Goal: Task Accomplishment & Management: Complete application form

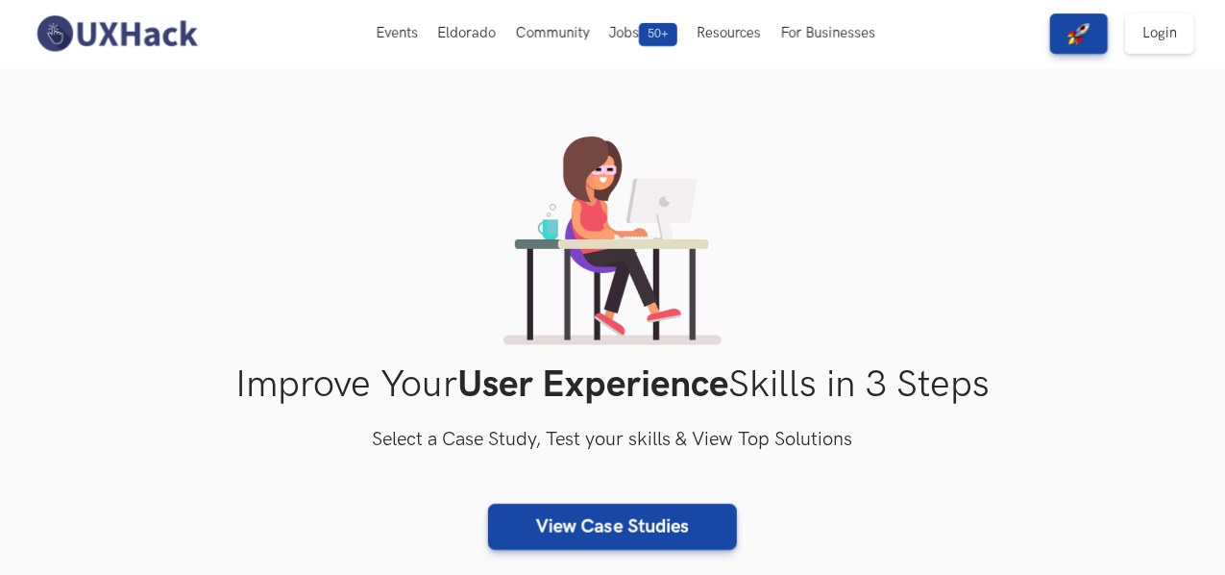
scroll to position [11, 0]
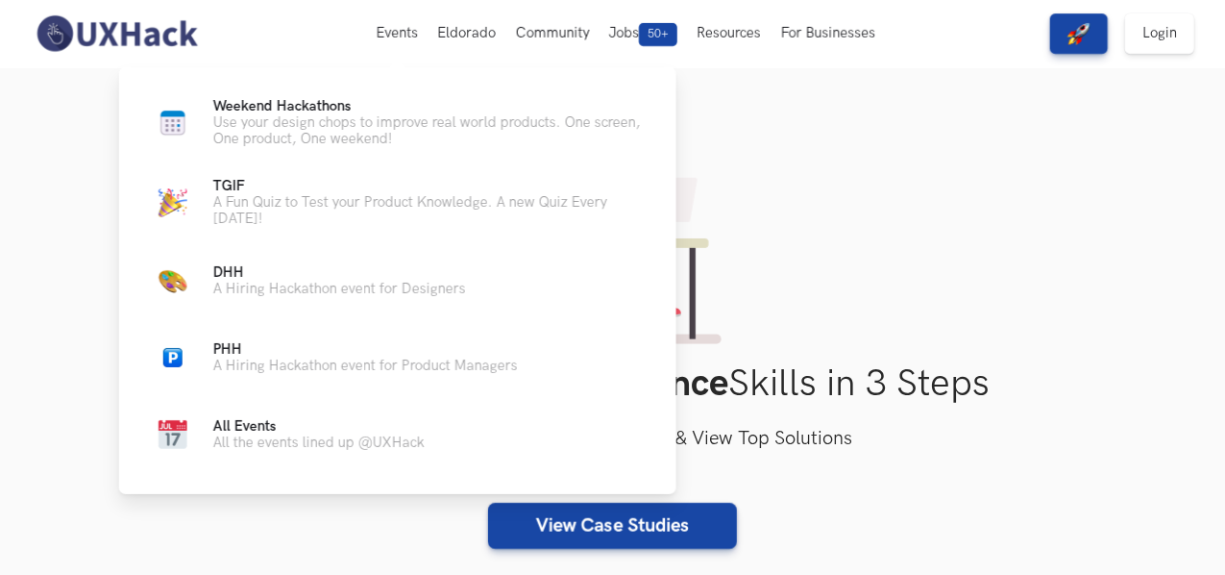
click at [329, 294] on p "A Hiring Hackathon event for Designers" at bounding box center [339, 289] width 253 height 16
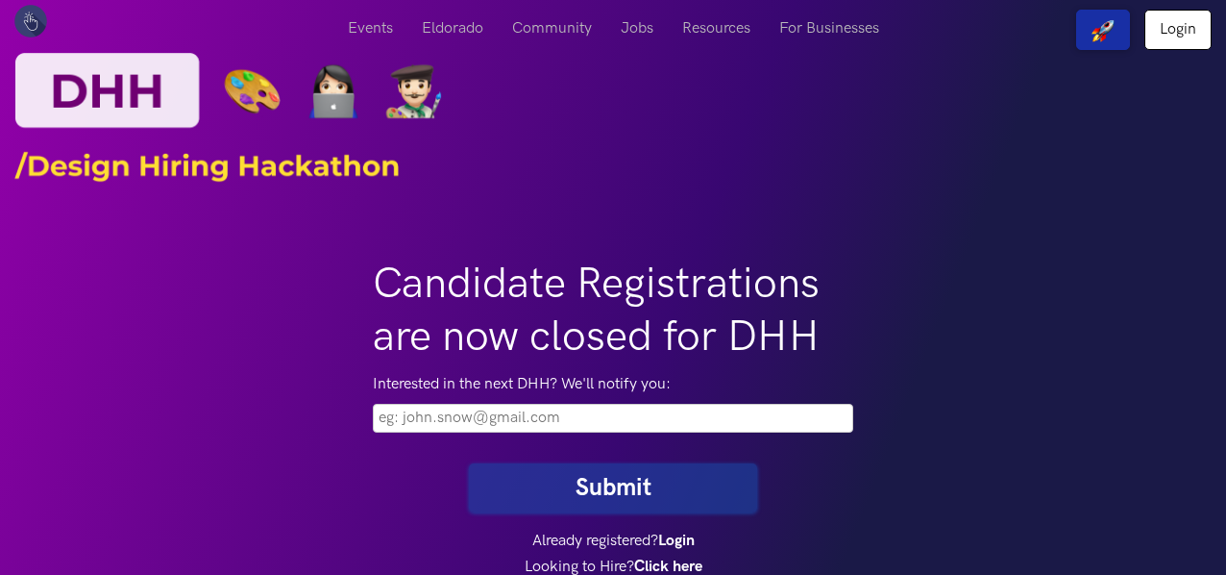
click at [653, 419] on input "email" at bounding box center [613, 418] width 480 height 29
type input "nehaannashaju@gmail.com"
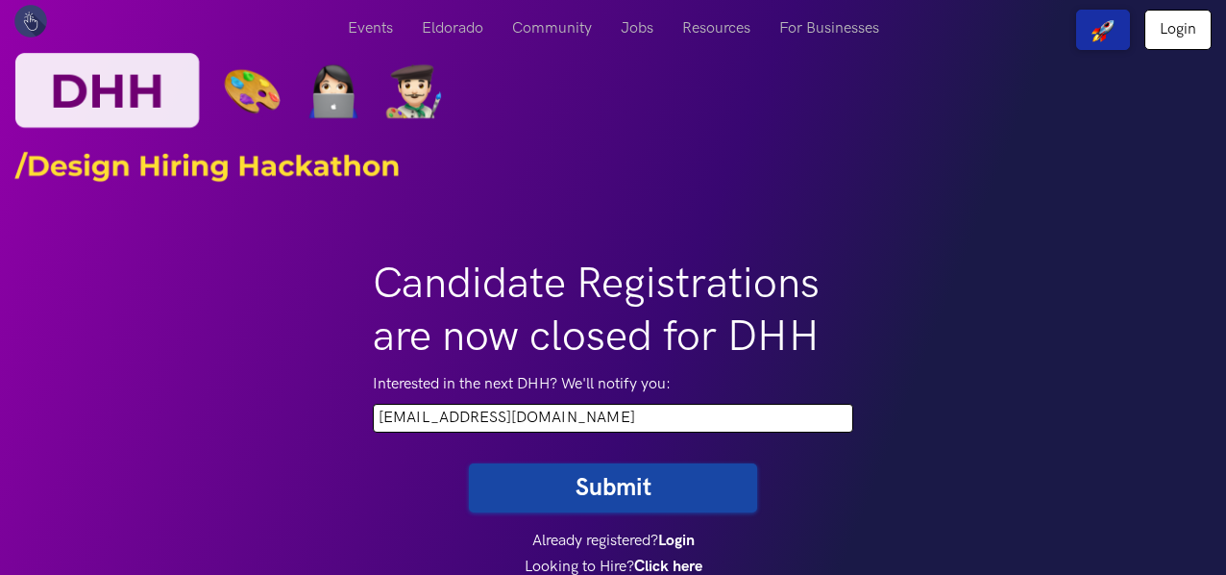
click at [638, 491] on button "Submit" at bounding box center [613, 487] width 288 height 49
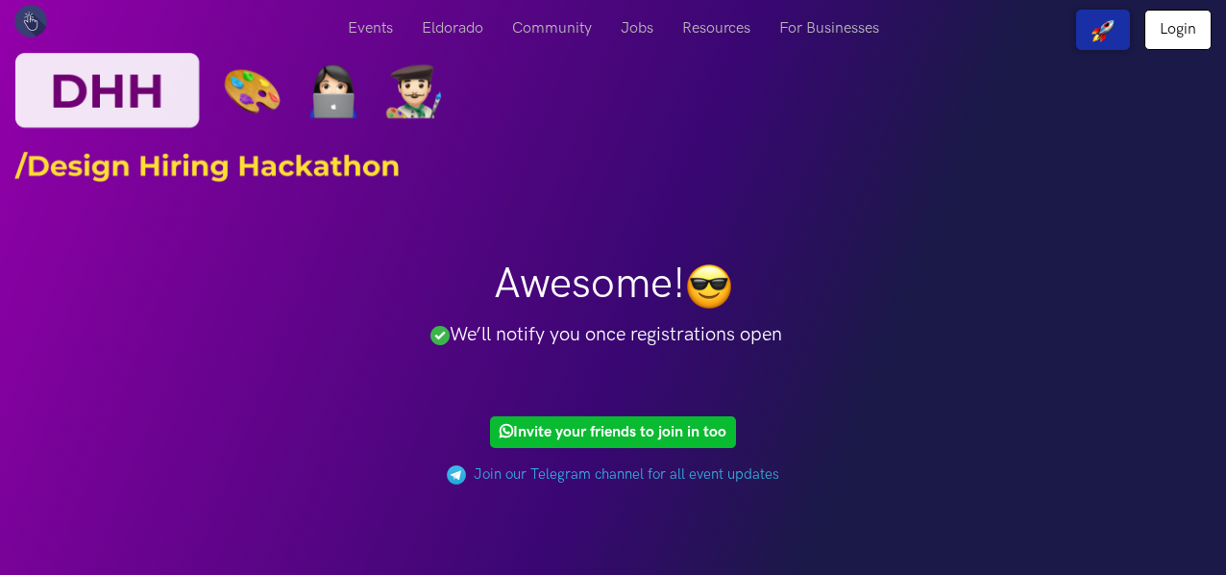
click at [0, 0] on link "Weekend Hackathons Use your design chops to improve real world products. One sc…" at bounding box center [0, 0] width 0 height 0
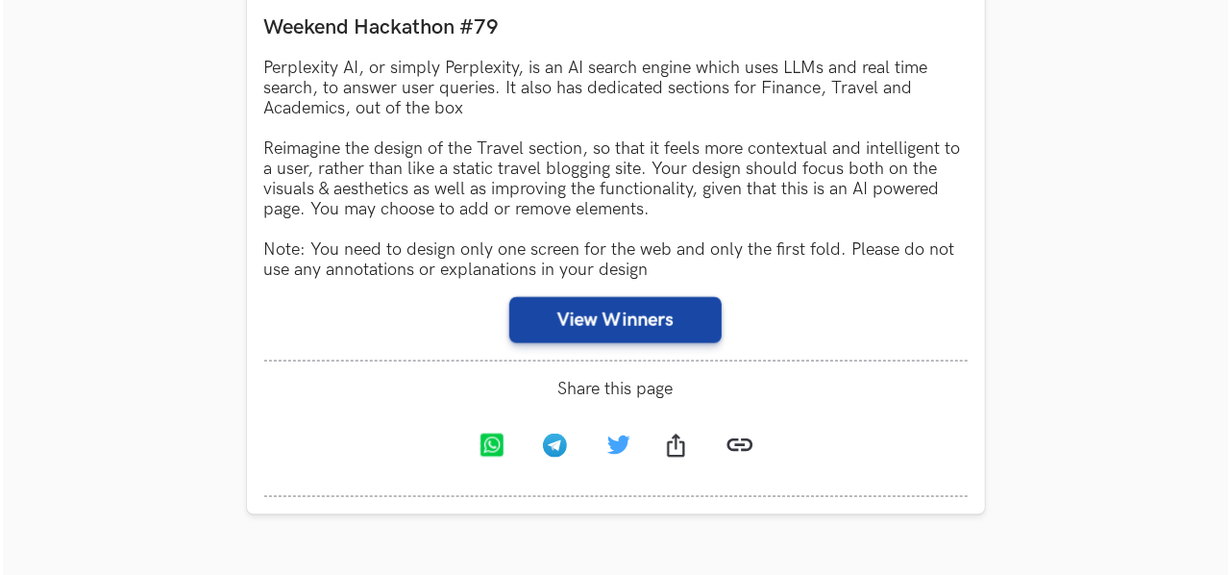
scroll to position [1174, 0]
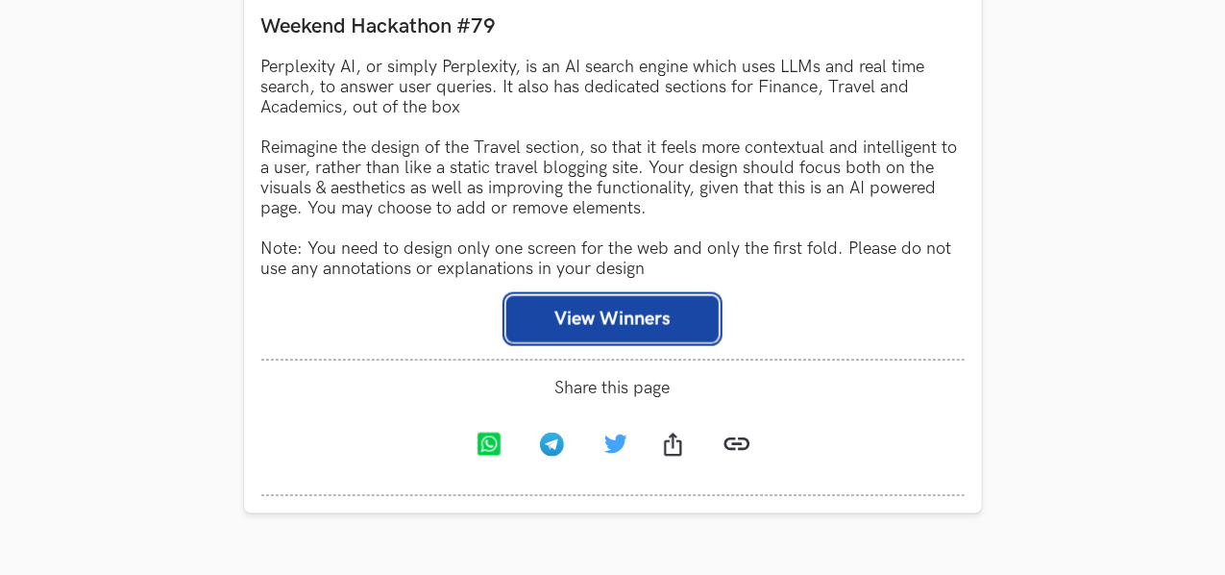
click at [555, 333] on button "View Winners" at bounding box center [612, 319] width 212 height 46
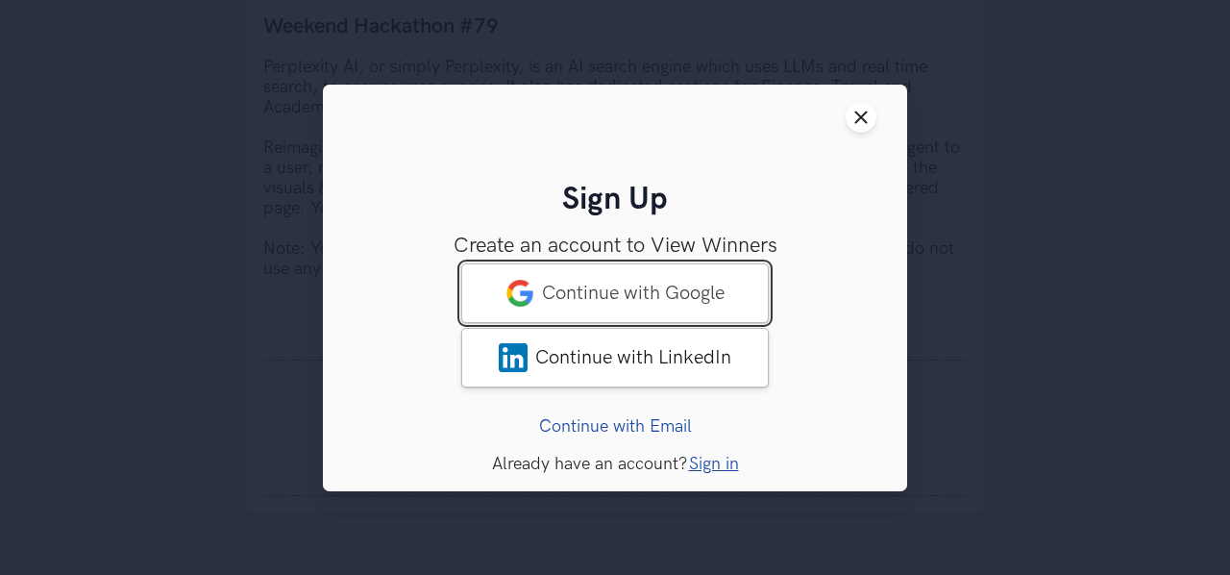
click at [699, 308] on link "Continue with Google" at bounding box center [614, 292] width 307 height 60
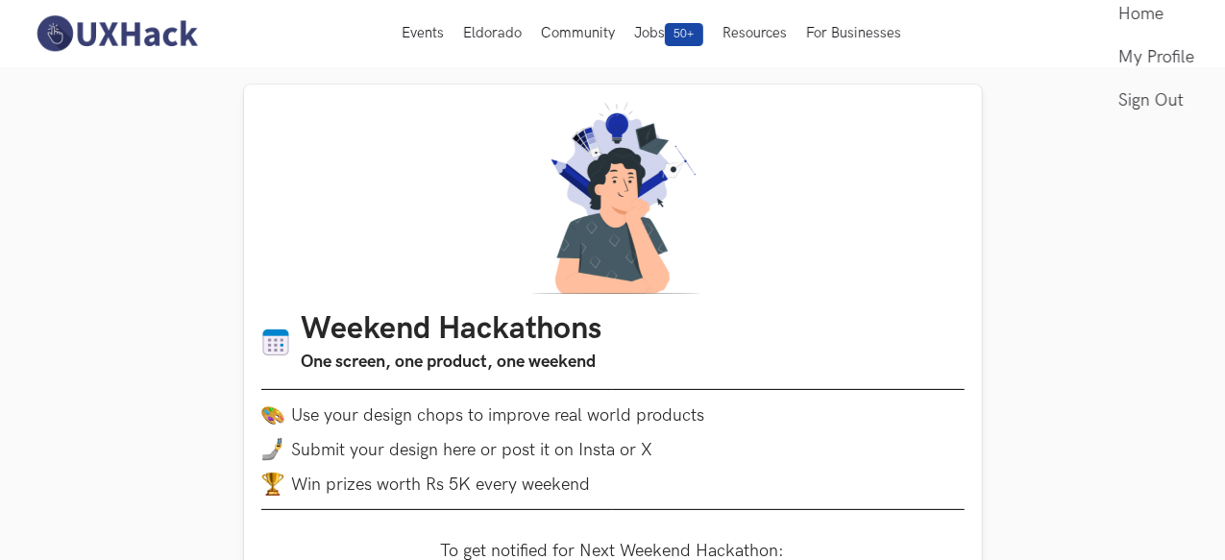
scroll to position [308, 0]
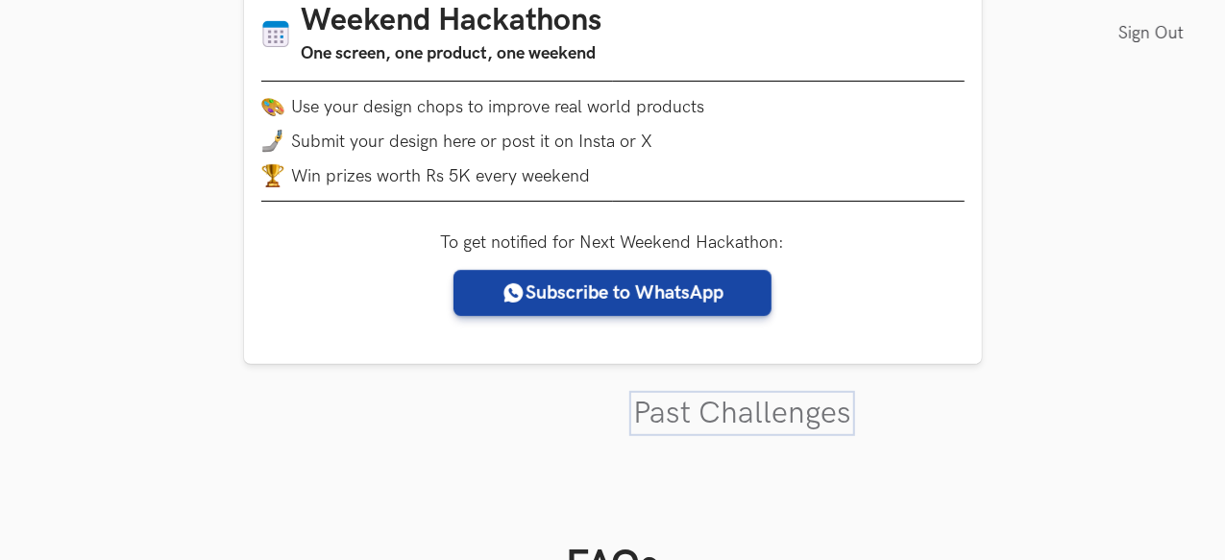
click at [799, 420] on link "Past Challenges" at bounding box center [742, 413] width 218 height 37
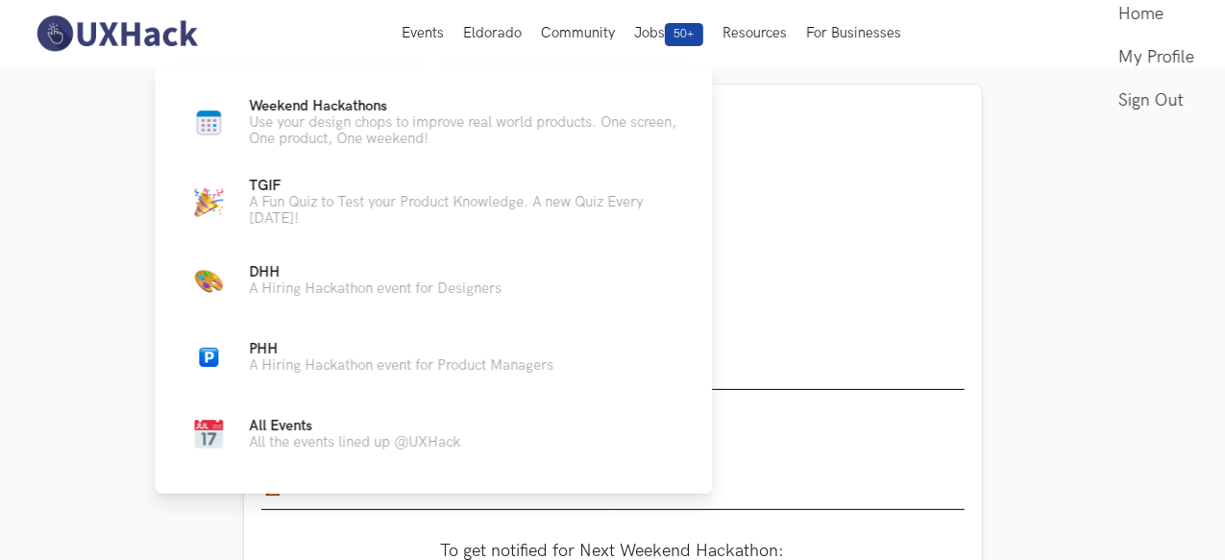
click at [405, 136] on p "Use your design chops to improve real world products. One screen, One product, …" at bounding box center [465, 130] width 432 height 33
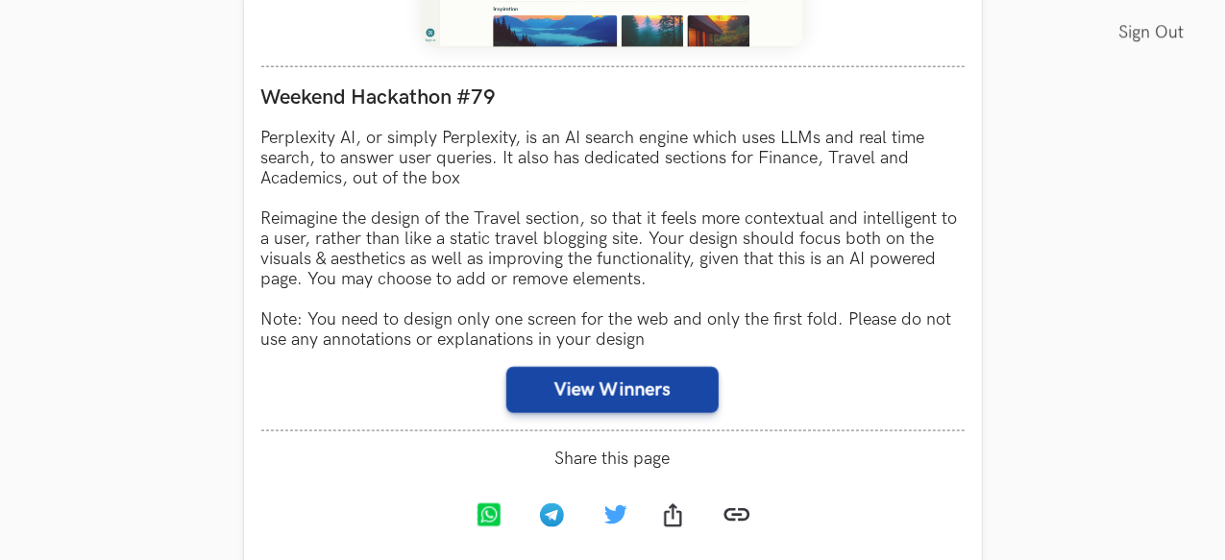
scroll to position [1105, 0]
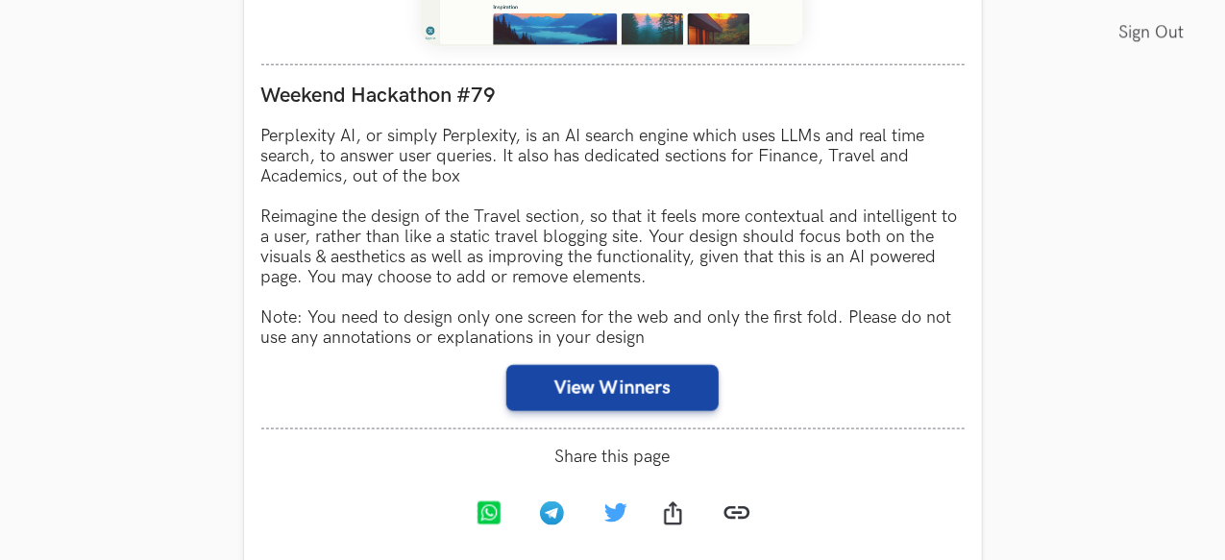
click at [657, 419] on div "Weekend Hackathon #79 Perplexity AI, or simply Perplexity, is an AI search engi…" at bounding box center [612, 246] width 703 height 365
click at [667, 380] on button "View Winners" at bounding box center [612, 388] width 212 height 46
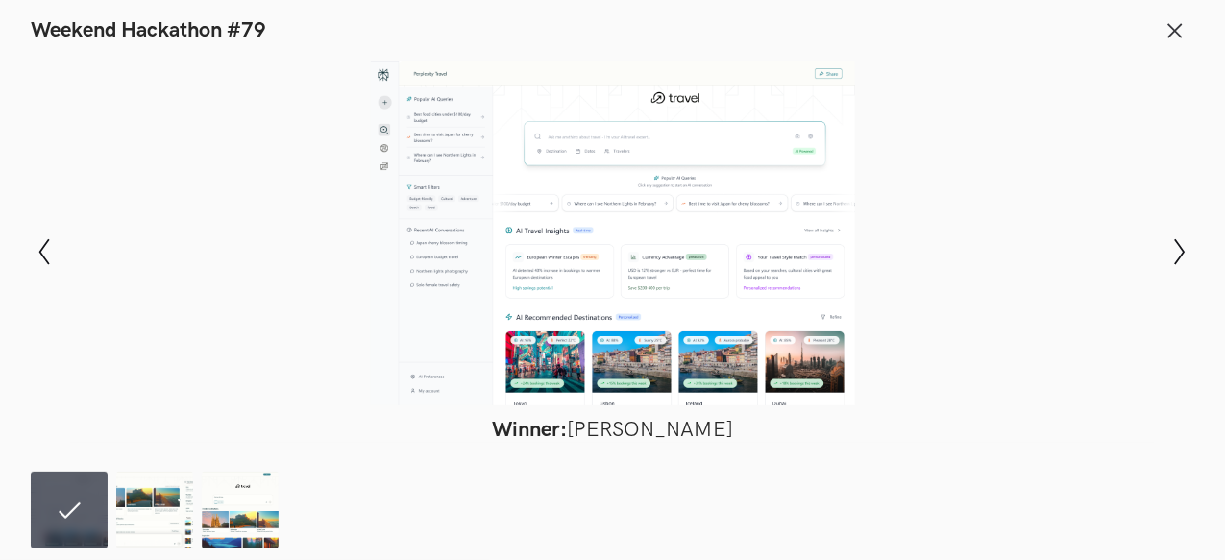
click at [1177, 250] on icon "Show next slide" at bounding box center [1180, 252] width 28 height 28
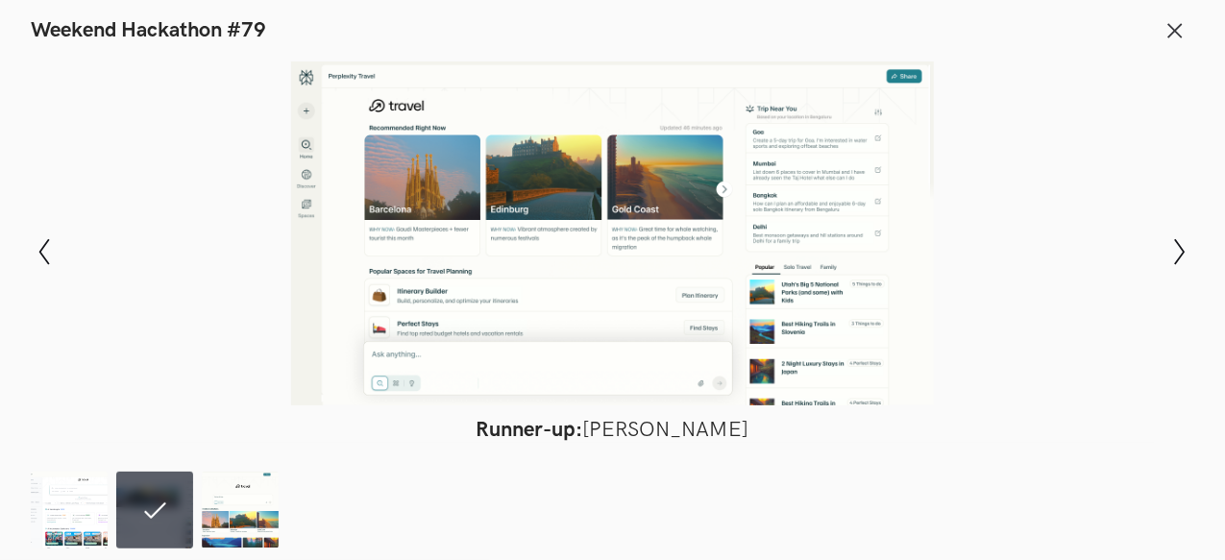
click at [1177, 250] on icon "Show next slide" at bounding box center [1180, 252] width 28 height 28
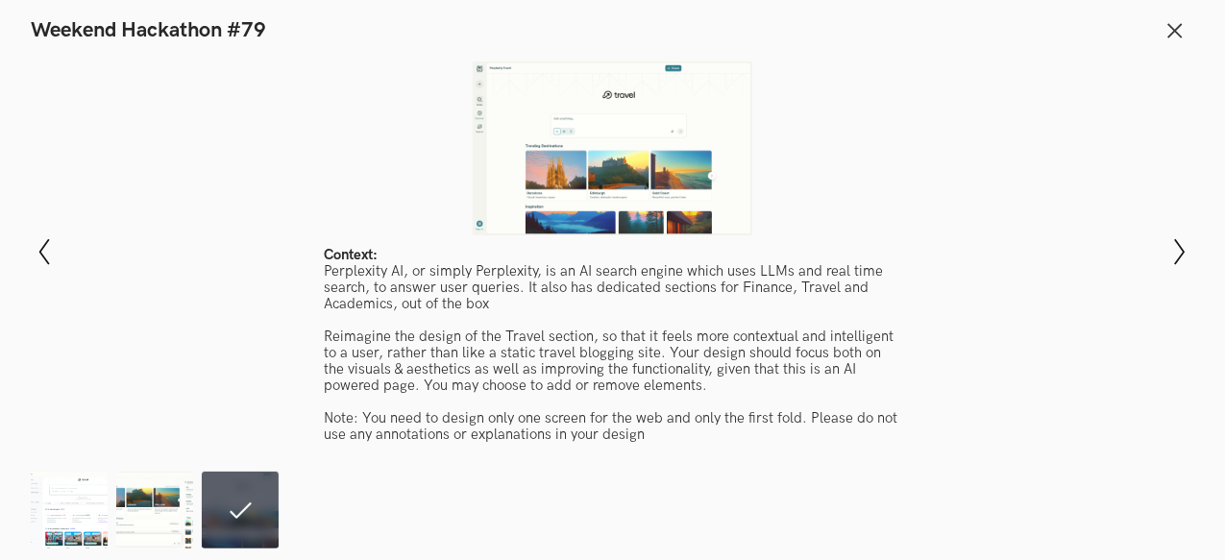
click at [1177, 250] on icon "Show next slide" at bounding box center [1180, 252] width 28 height 28
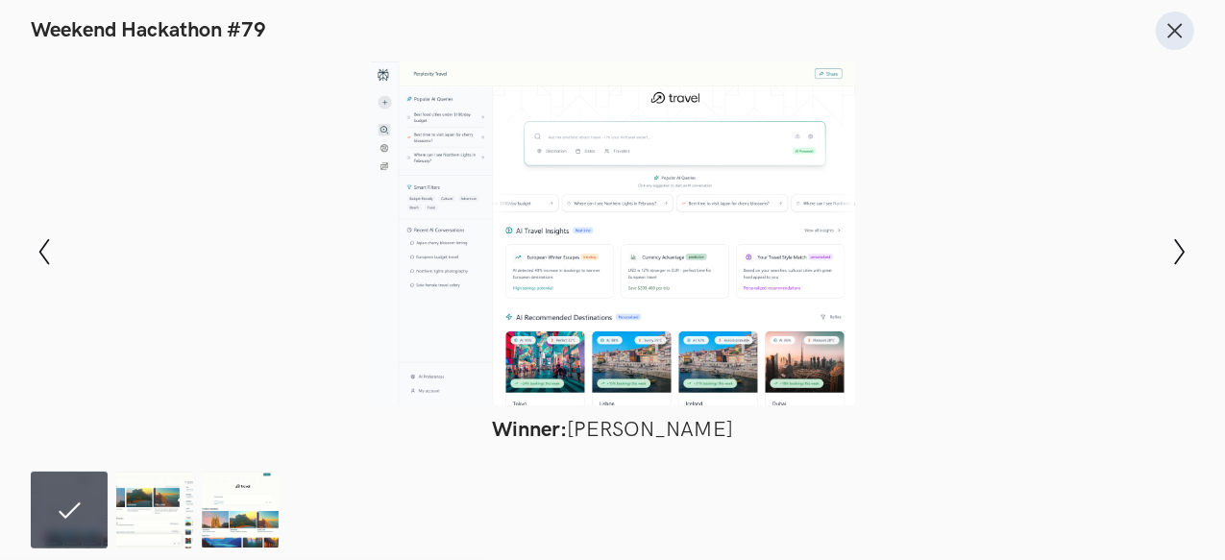
click at [1185, 37] on icon at bounding box center [1174, 30] width 21 height 21
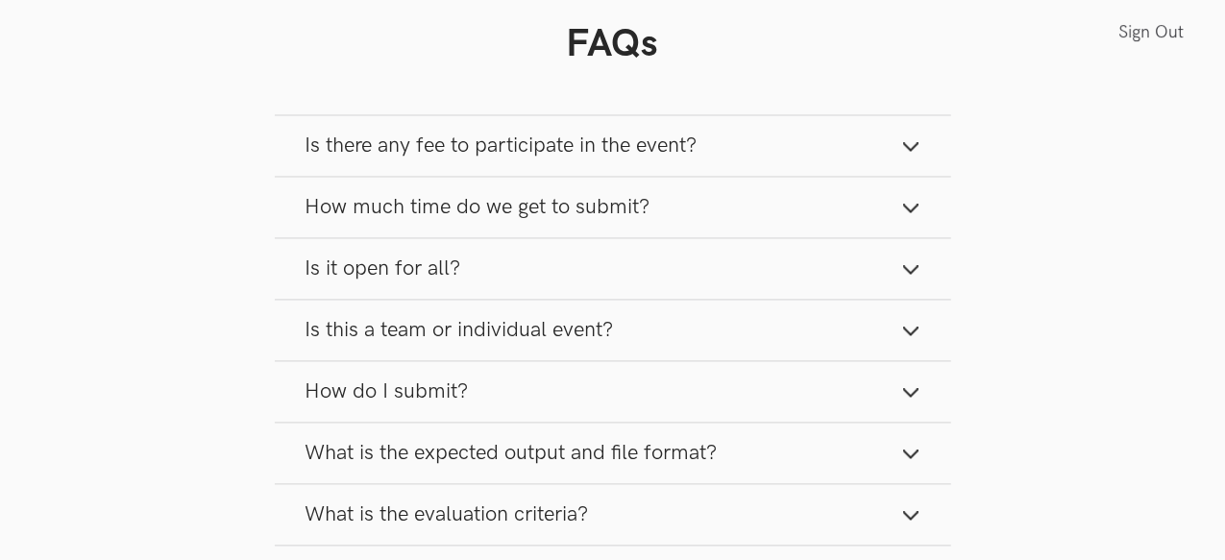
scroll to position [1746, 0]
click at [890, 157] on button "Is there any fee to participate in the event?" at bounding box center [613, 145] width 676 height 61
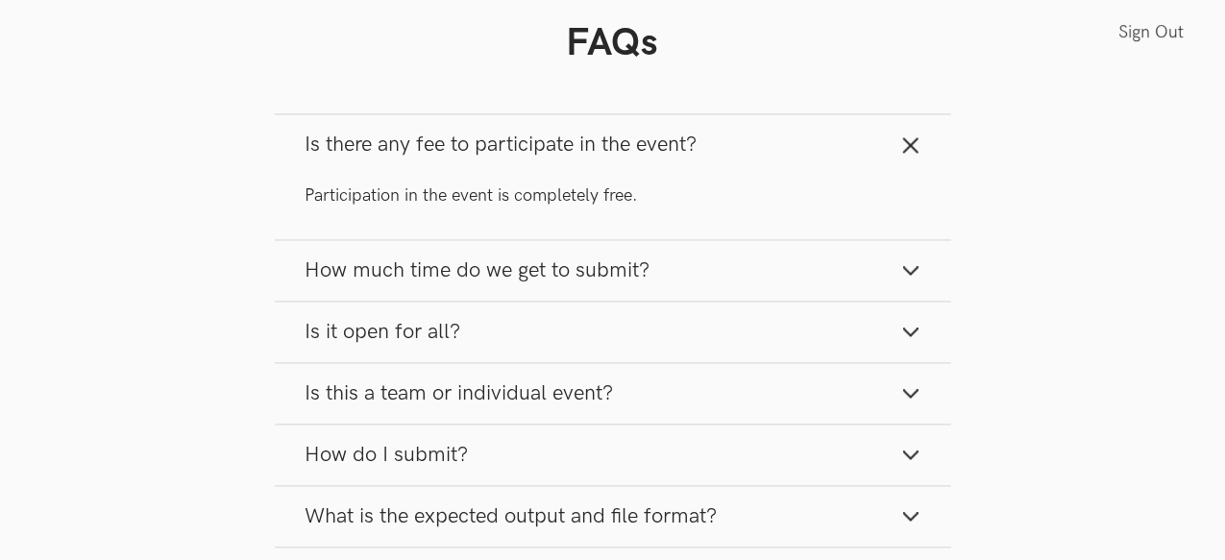
click at [890, 157] on button "Is there any fee to participate in the event?" at bounding box center [613, 145] width 676 height 61
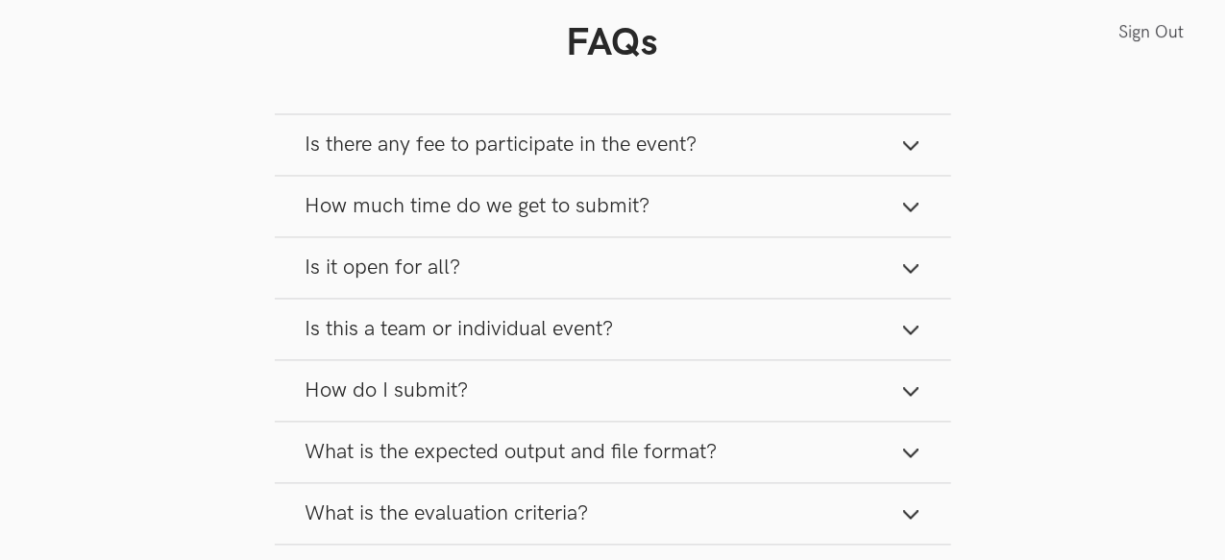
click at [881, 185] on button "How much time do we get to submit?" at bounding box center [613, 207] width 676 height 61
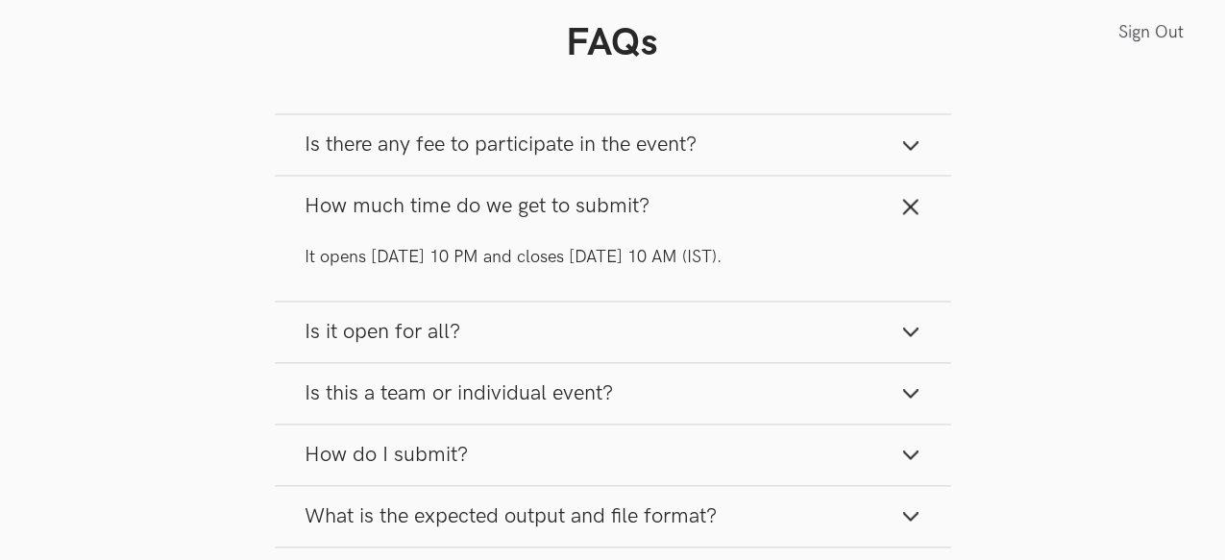
click at [881, 185] on button "How much time do we get to submit?" at bounding box center [613, 207] width 676 height 61
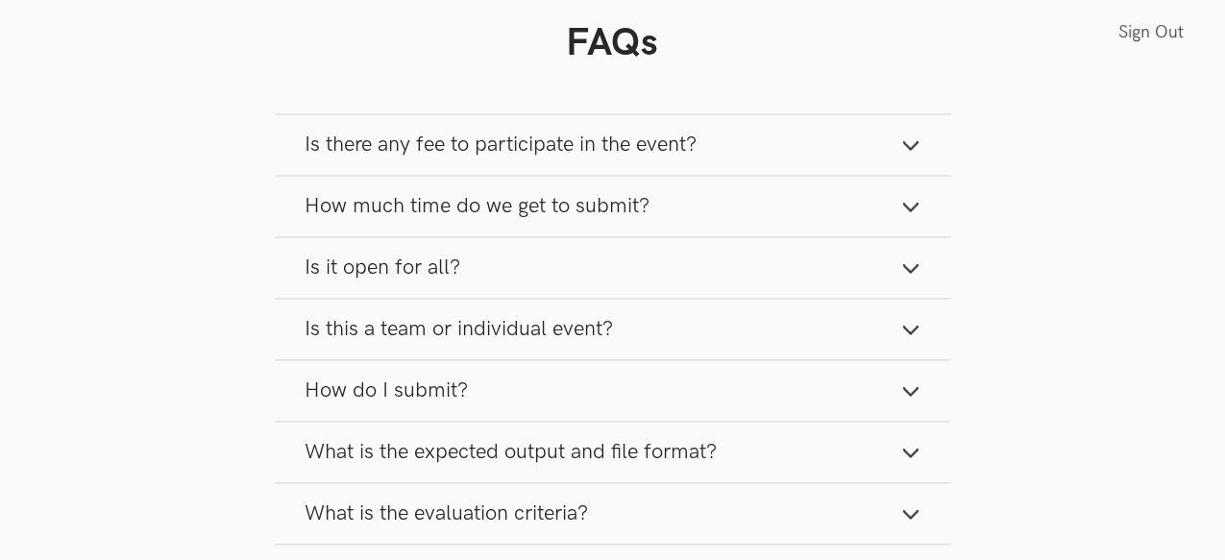
click at [891, 269] on button "Is it open for all?" at bounding box center [613, 268] width 676 height 61
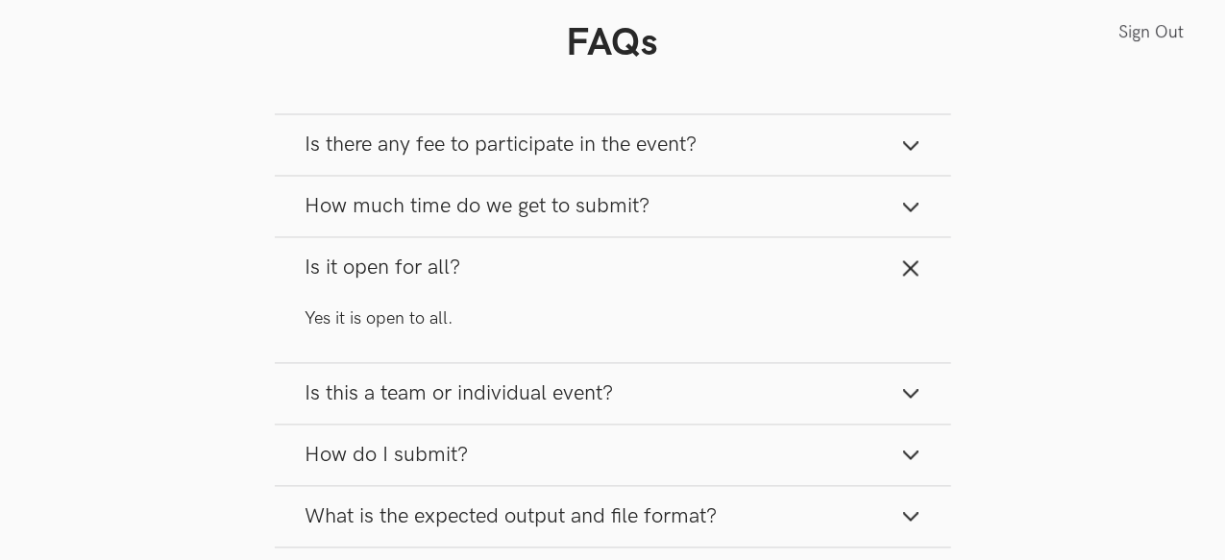
click at [891, 269] on button "Is it open for all?" at bounding box center [613, 268] width 676 height 61
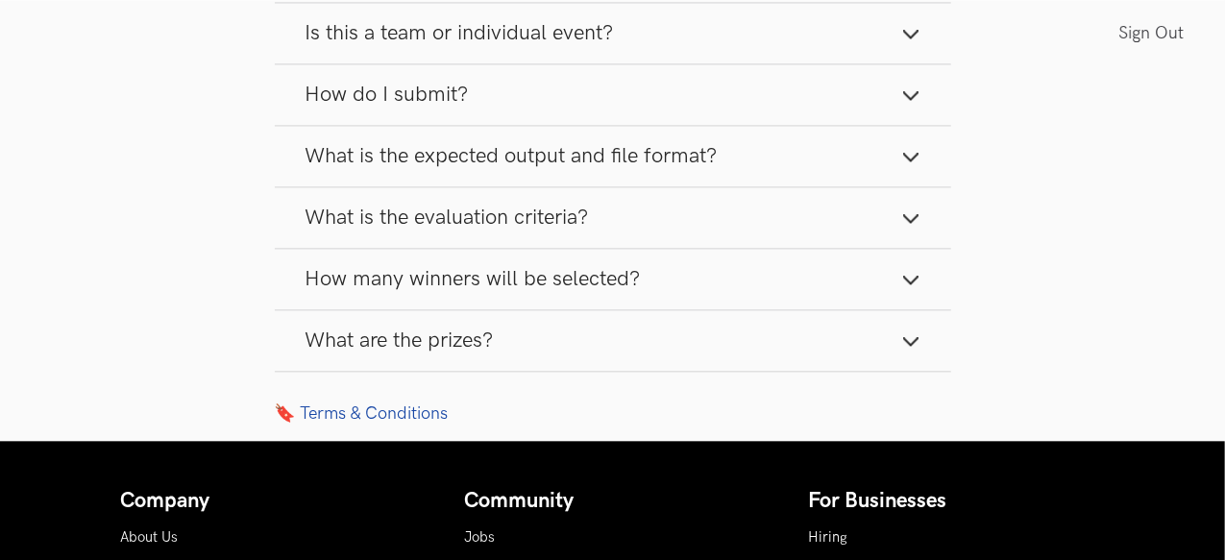
scroll to position [2044, 0]
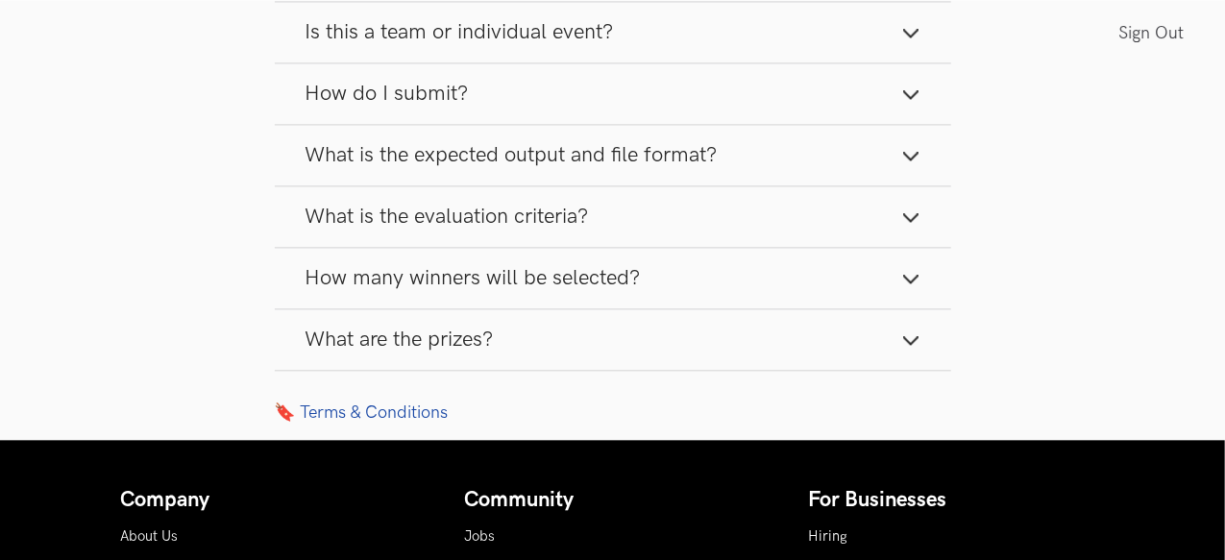
click at [923, 326] on button "What are the prizes?" at bounding box center [613, 339] width 676 height 61
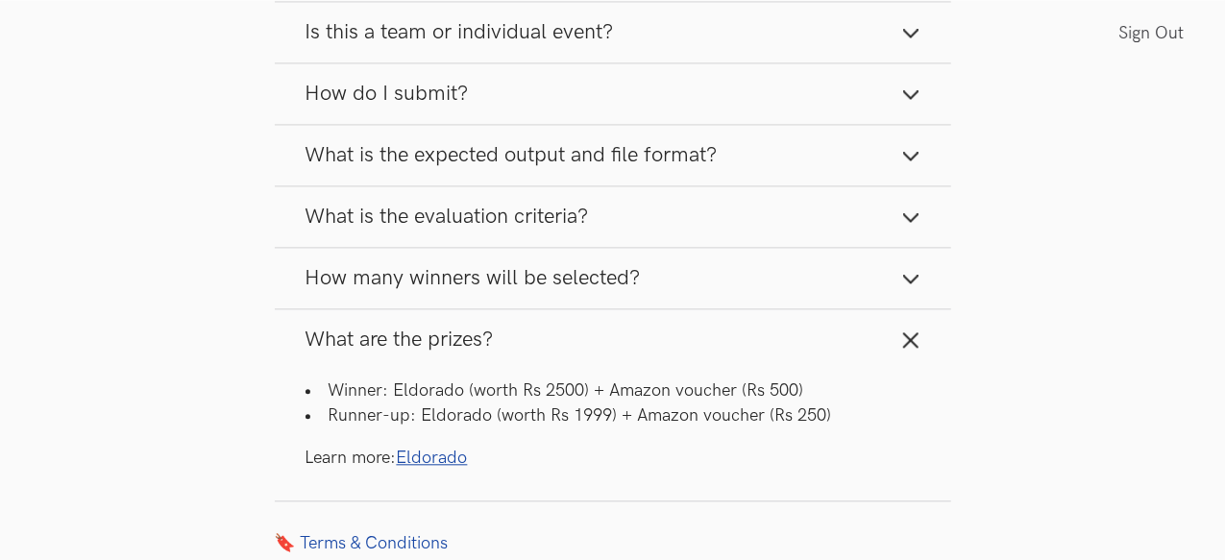
click at [923, 326] on button "What are the prizes?" at bounding box center [613, 339] width 676 height 61
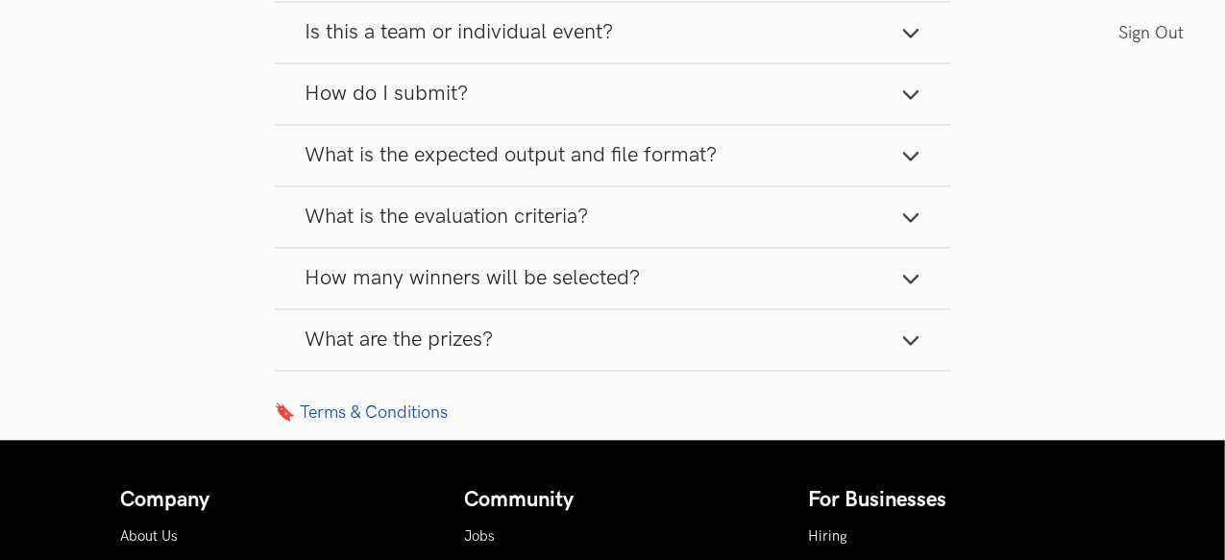
click at [923, 298] on button "How many winners will be selected?" at bounding box center [613, 278] width 676 height 61
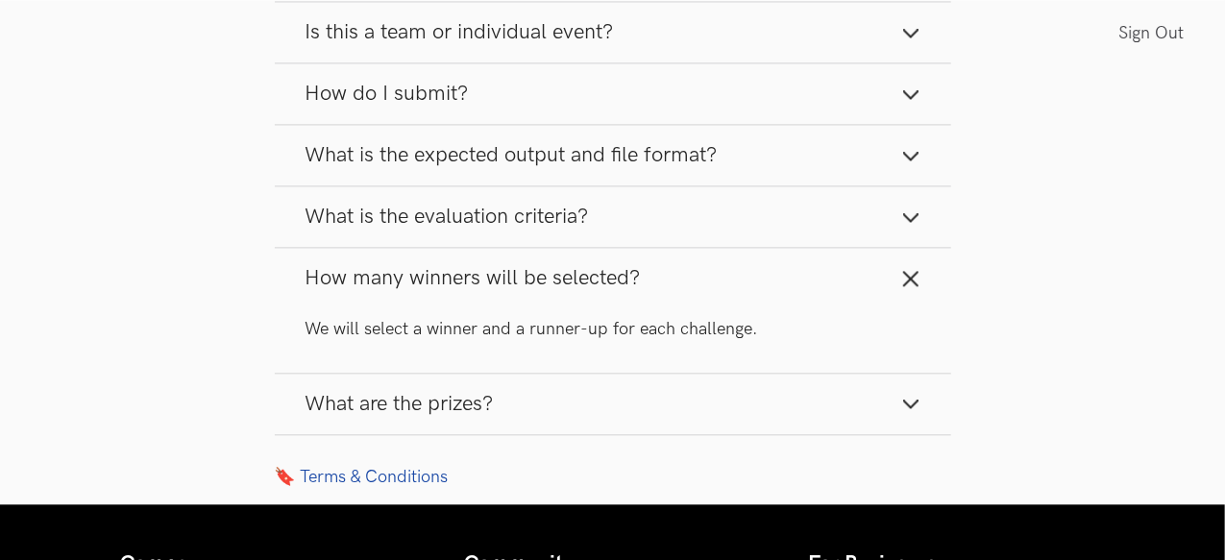
click at [923, 298] on button "How many winners will be selected?" at bounding box center [613, 278] width 676 height 61
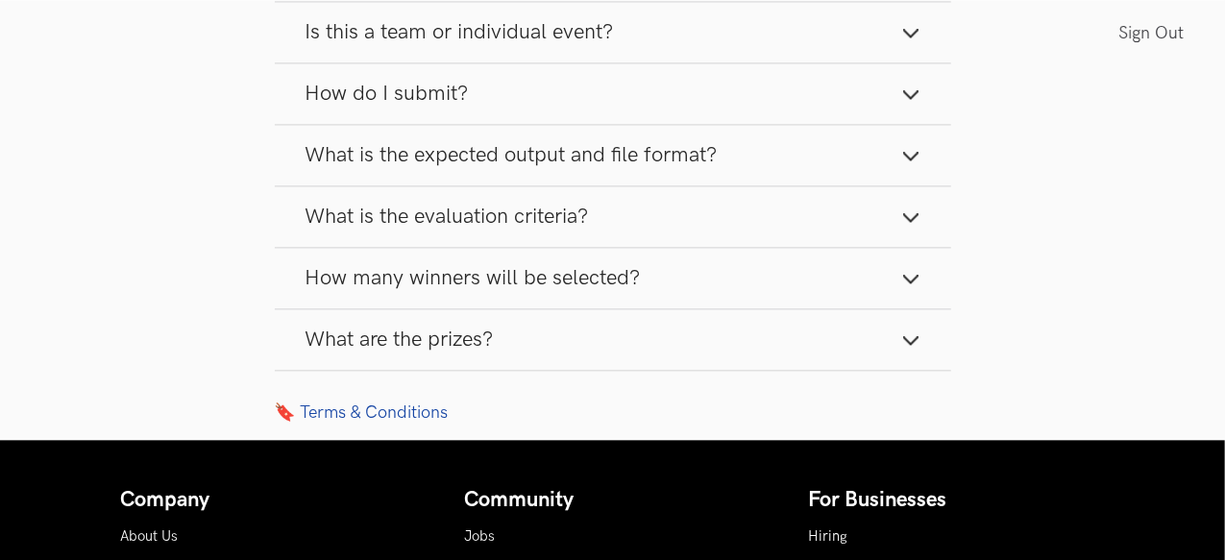
click at [901, 220] on icon "button" at bounding box center [910, 217] width 19 height 19
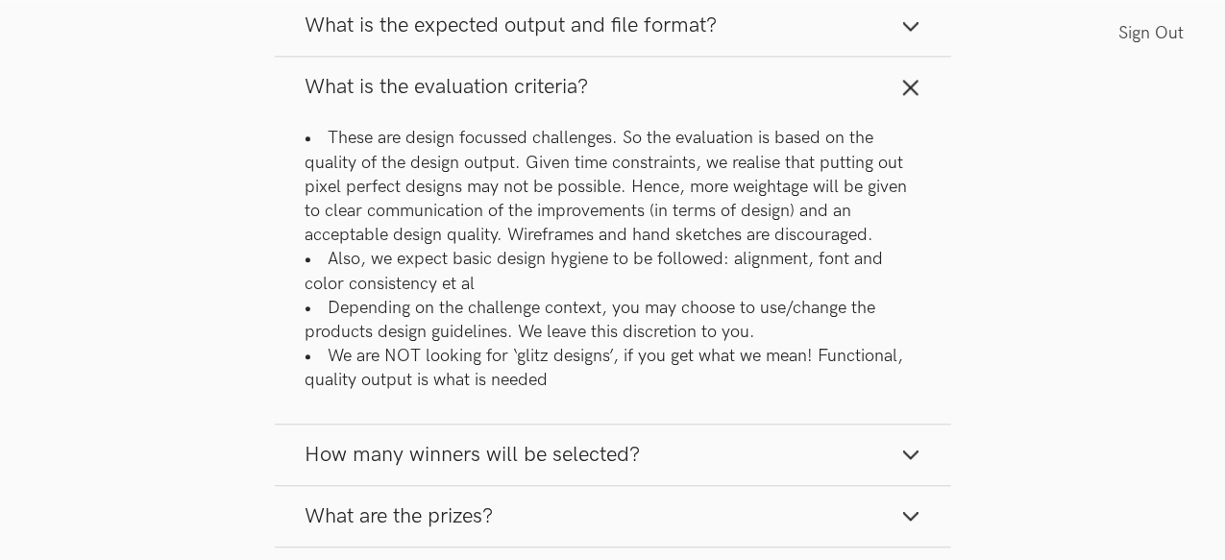
scroll to position [2174, 0]
click at [889, 105] on button "What is the evaluation criteria?" at bounding box center [613, 86] width 676 height 61
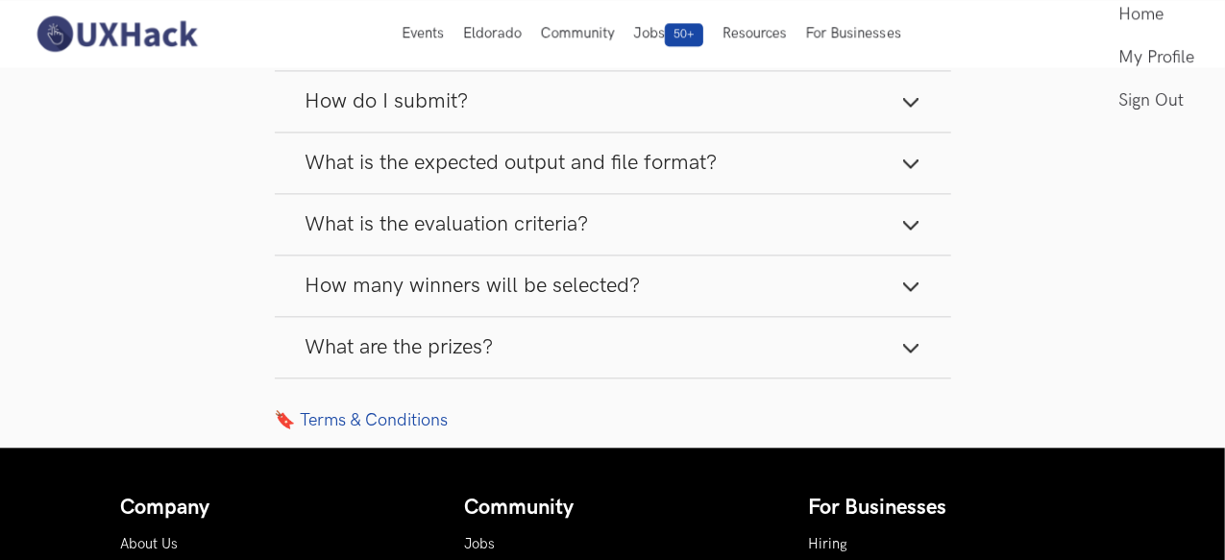
scroll to position [2033, 0]
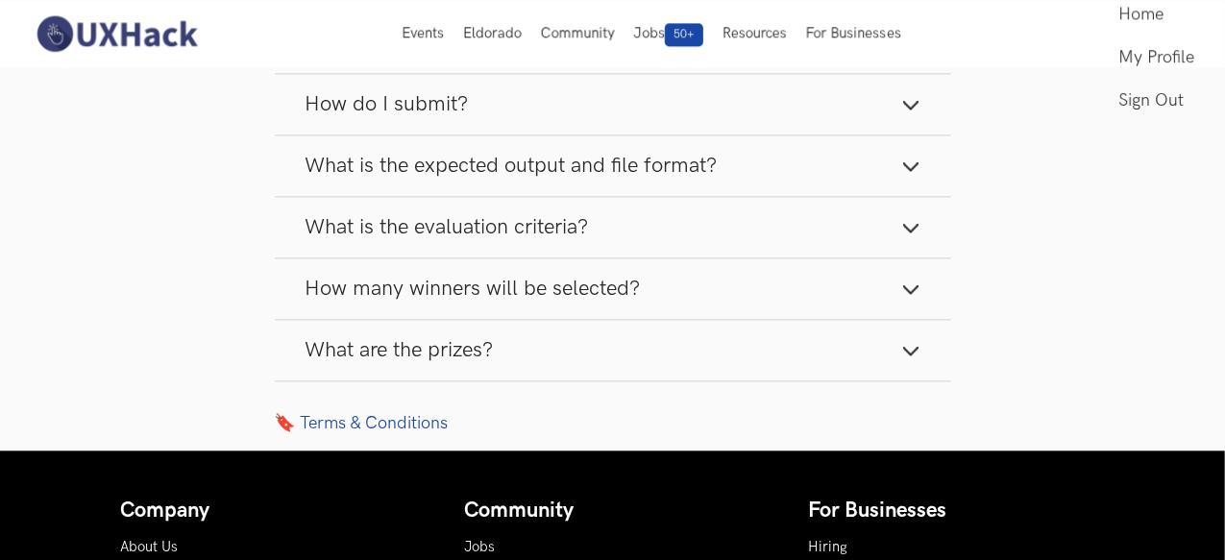
click at [888, 162] on button "What is the expected output and file format?" at bounding box center [613, 165] width 676 height 61
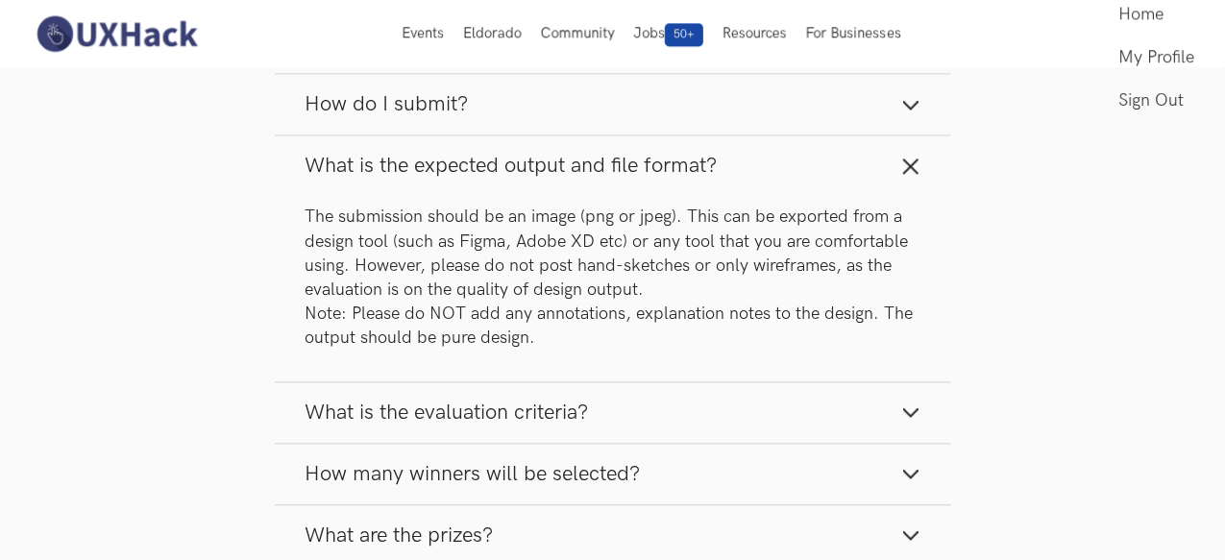
click at [896, 162] on button "What is the expected output and file format?" at bounding box center [613, 165] width 676 height 61
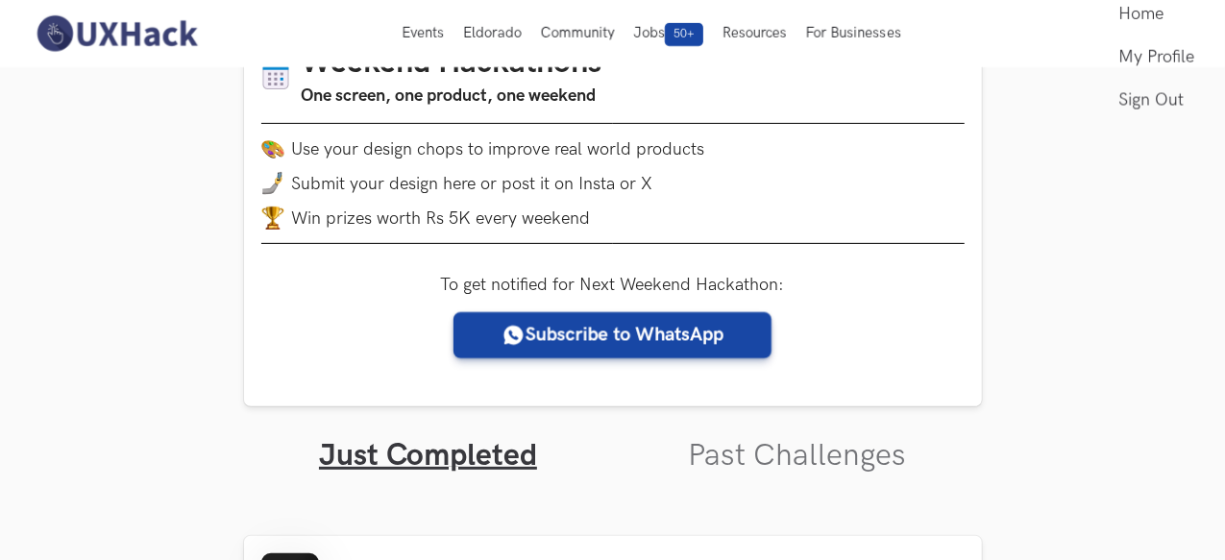
scroll to position [229, 0]
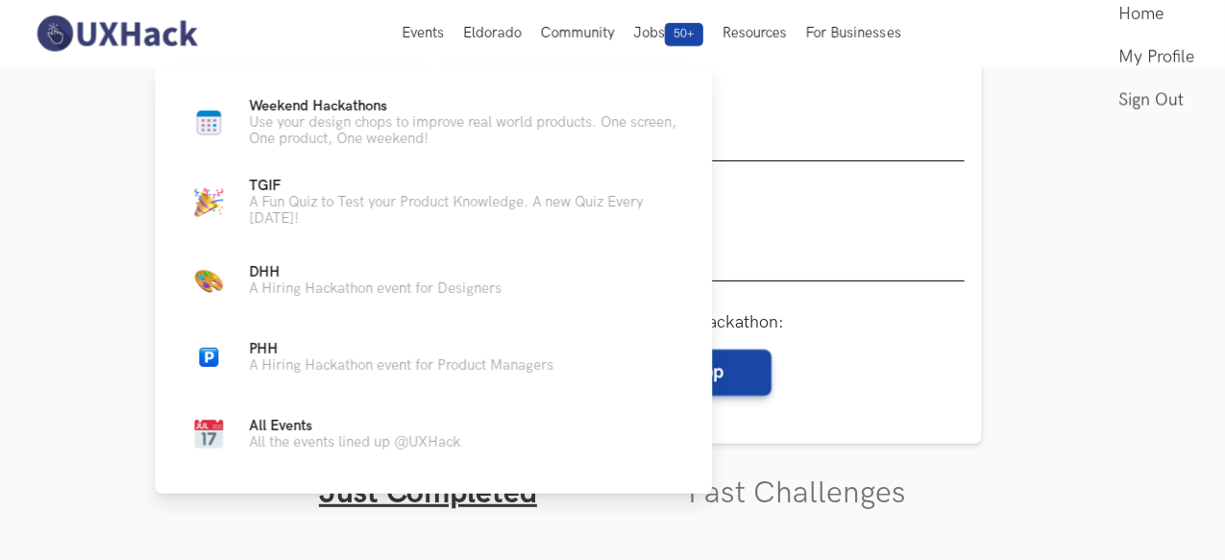
click at [377, 442] on p "All the events lined up @UXHack" at bounding box center [354, 442] width 211 height 16
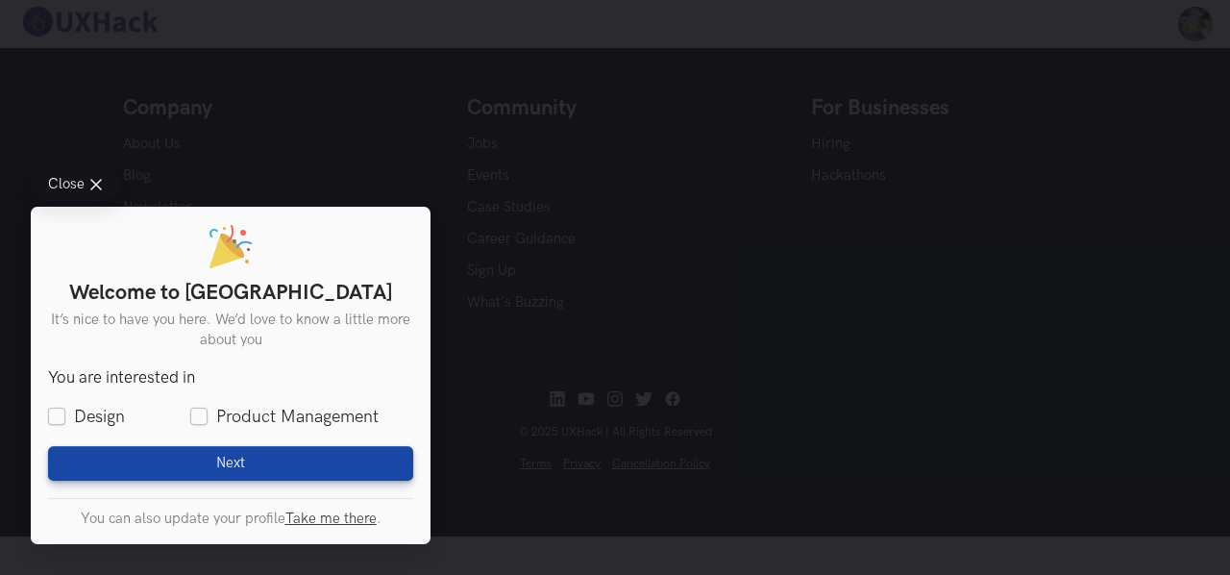
click at [81, 412] on label "Design" at bounding box center [86, 416] width 77 height 24
click at [65, 412] on input "Design" at bounding box center [56, 416] width 17 height 17
checkbox input "true"
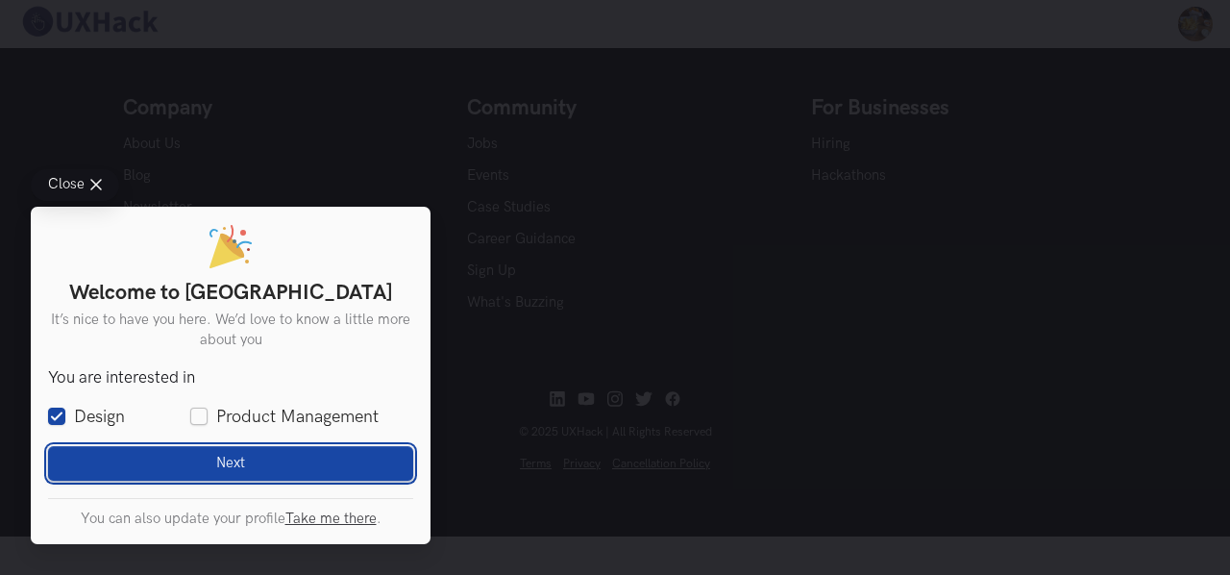
click at [152, 454] on button "Next Loading" at bounding box center [230, 463] width 365 height 35
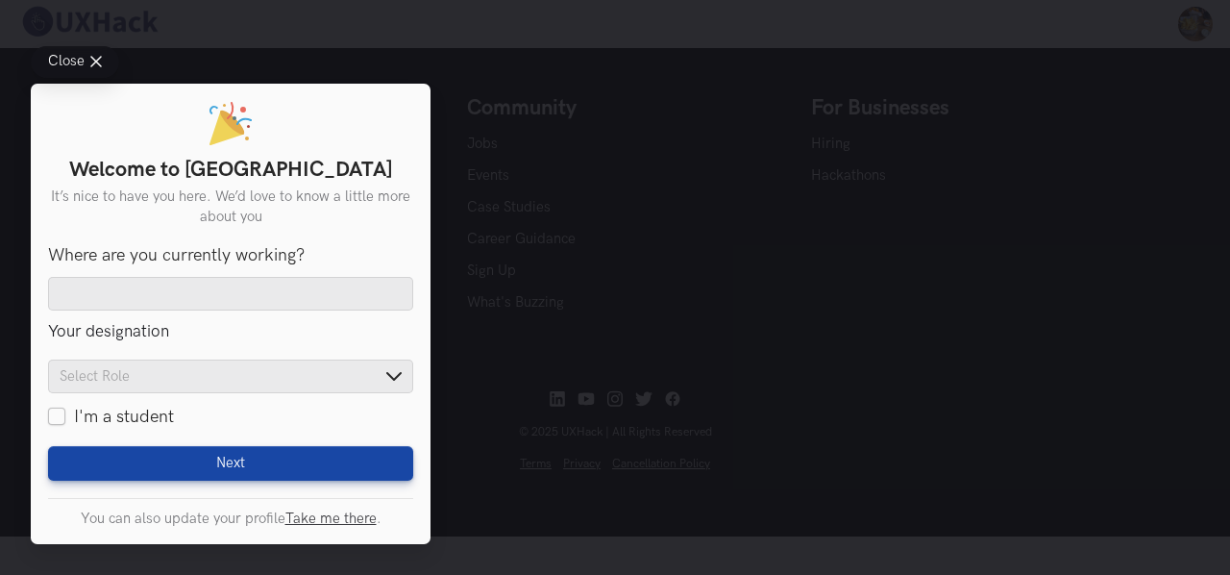
click at [57, 414] on label "I'm a student" at bounding box center [111, 416] width 126 height 24
click at [57, 414] on input "I'm a student" at bounding box center [56, 416] width 17 height 17
checkbox input "true"
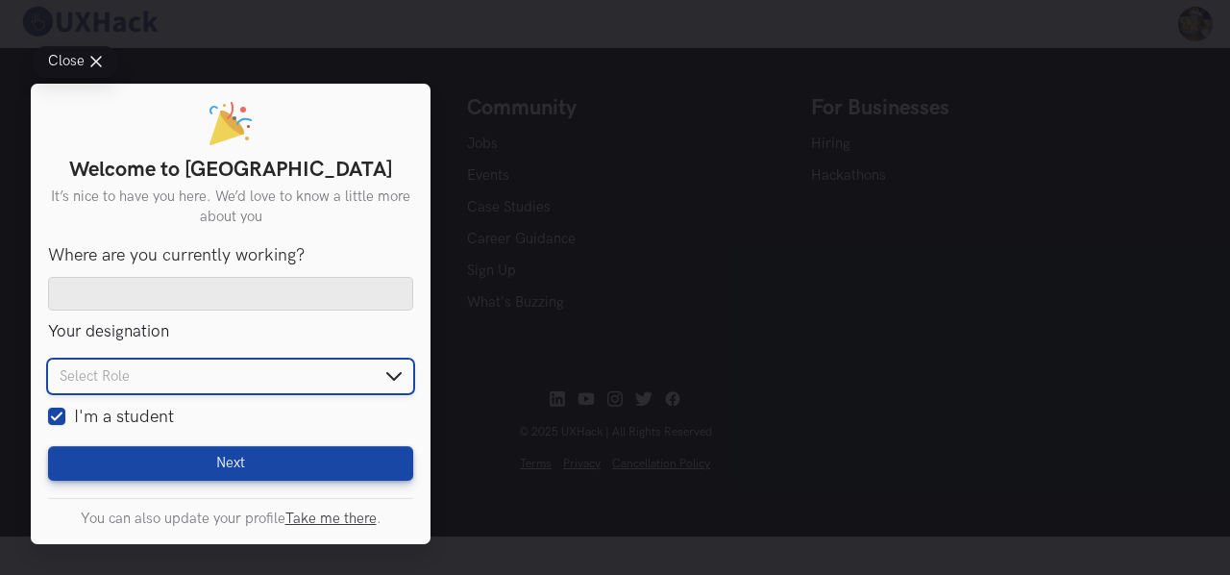
click at [179, 391] on input "text" at bounding box center [230, 376] width 365 height 34
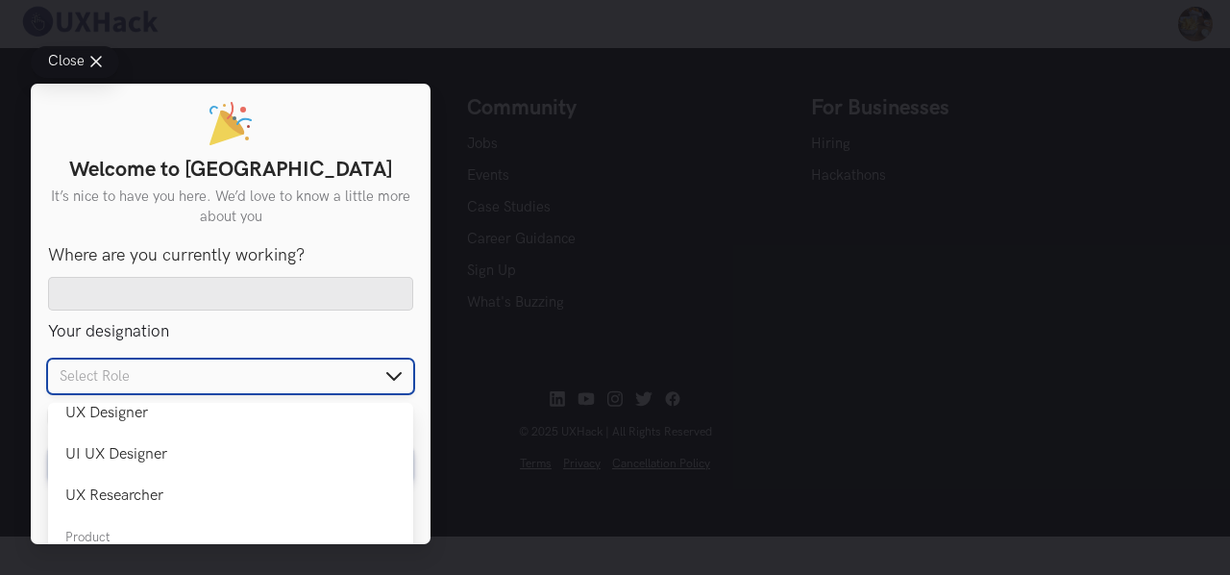
scroll to position [135, 0]
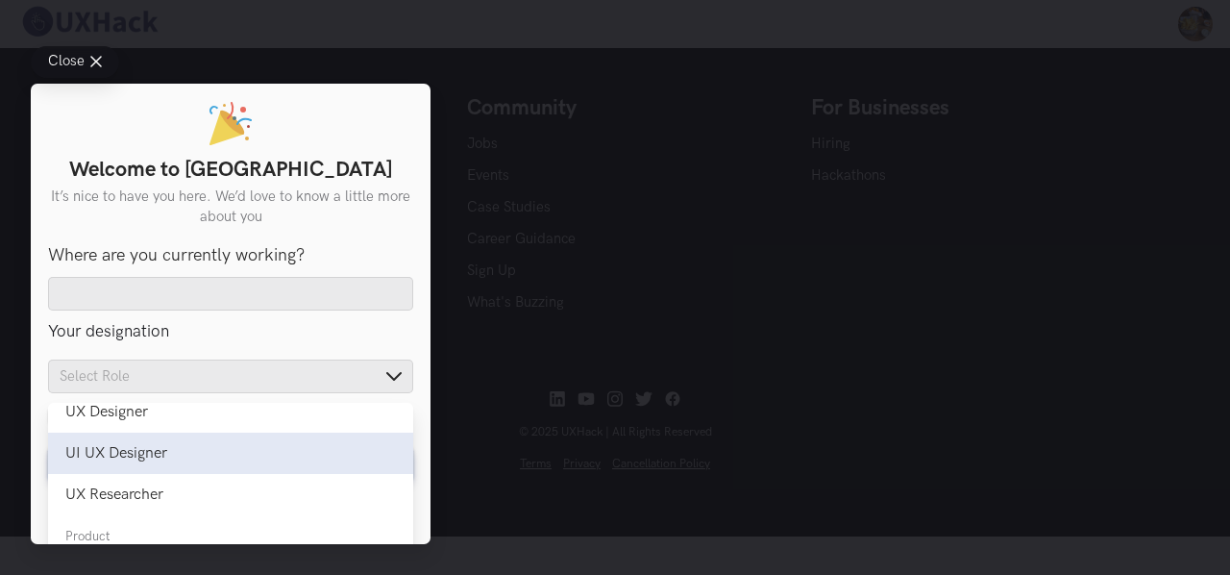
click at [284, 454] on div "UI UX Designer" at bounding box center [230, 453] width 331 height 18
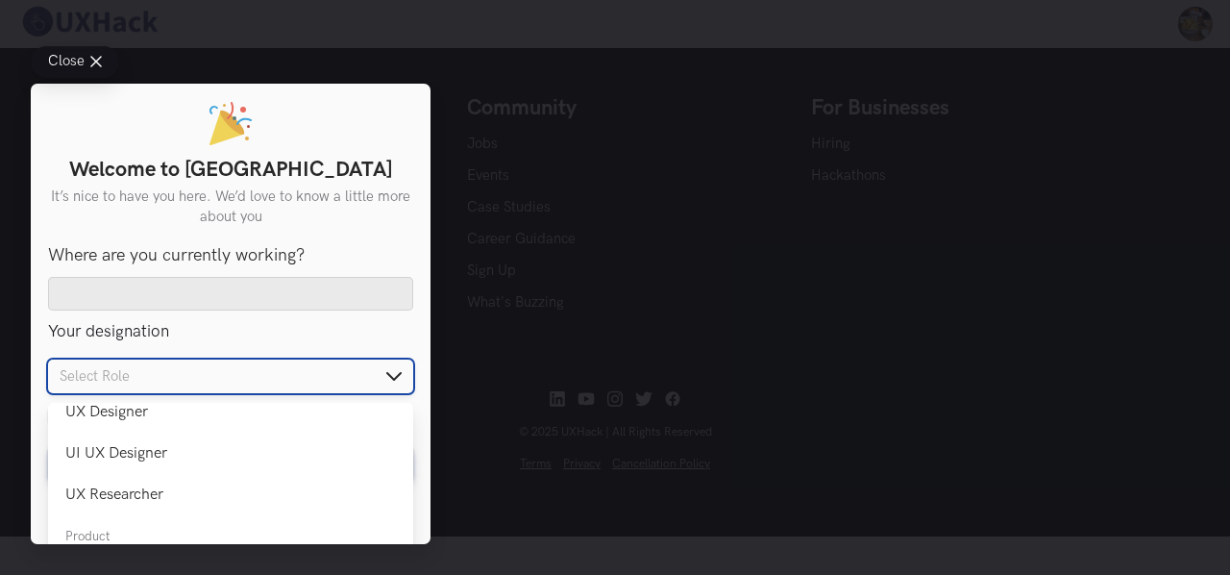
type input "UI UX Designer"
checkbox input "false"
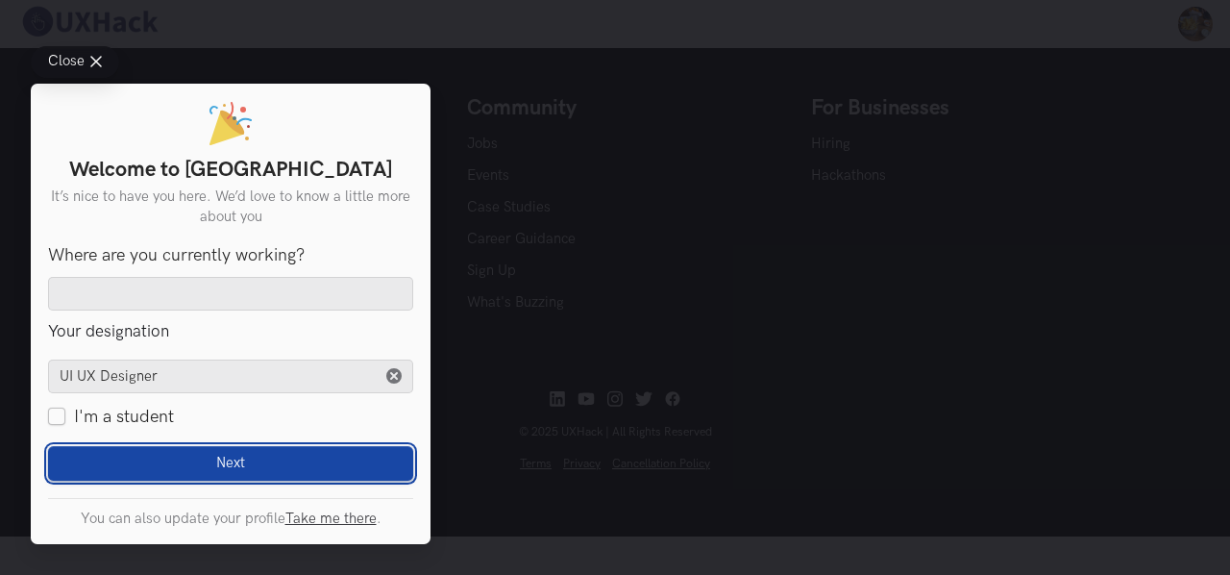
click at [281, 478] on button "Next Loading" at bounding box center [230, 463] width 365 height 35
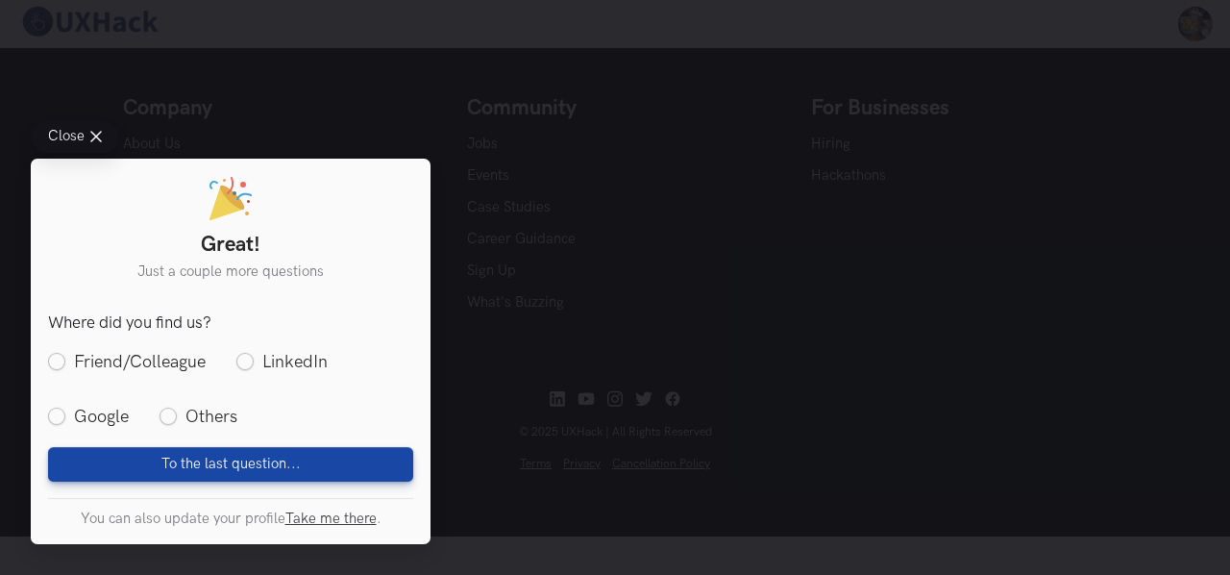
click at [57, 424] on label "Google" at bounding box center [88, 416] width 81 height 24
click at [57, 424] on input "Google" at bounding box center [56, 416] width 17 height 17
radio input "true"
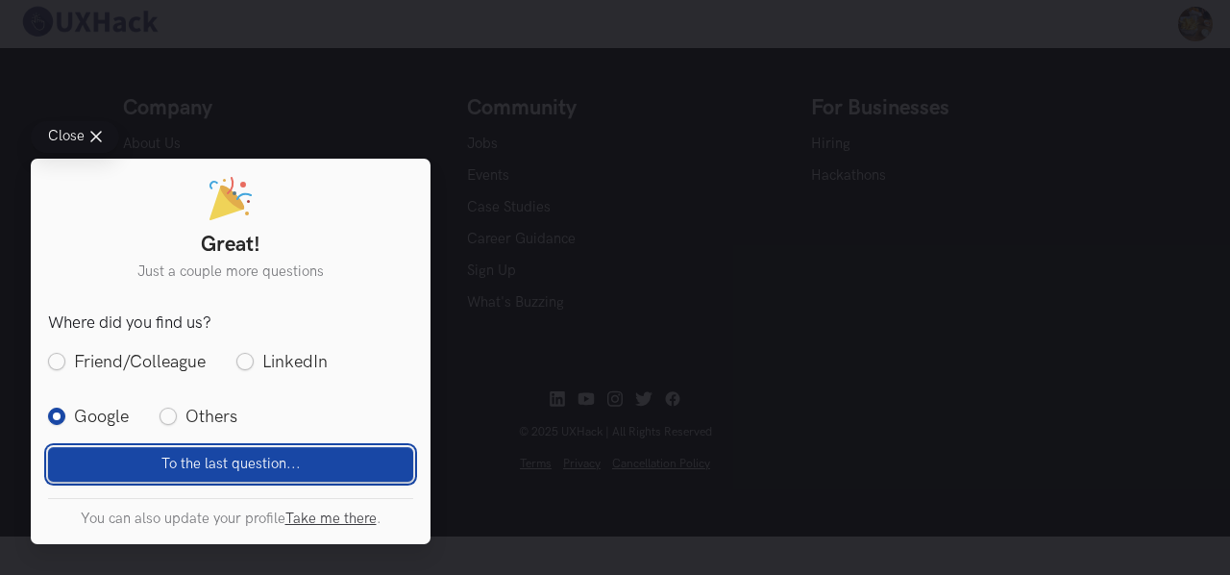
click at [93, 449] on button "To the last question... Loading" at bounding box center [230, 463] width 365 height 35
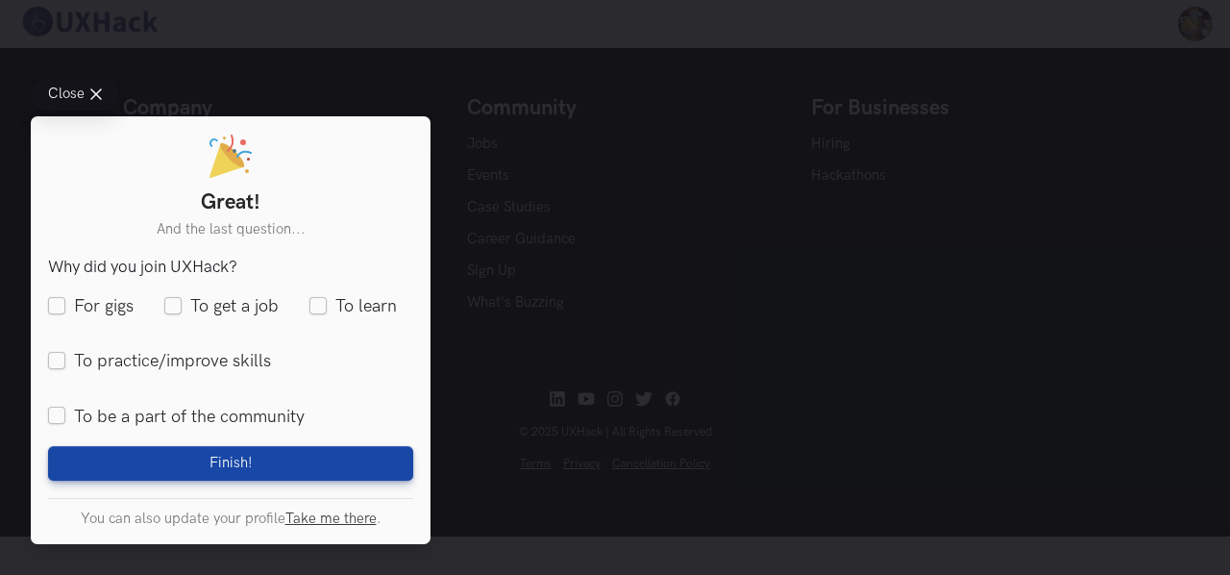
click at [57, 297] on label "For gigs" at bounding box center [91, 307] width 86 height 24
click at [57, 298] on input "For gigs" at bounding box center [56, 306] width 17 height 17
checkbox input "true"
click at [173, 301] on label "To get a job" at bounding box center [221, 307] width 114 height 24
click at [173, 301] on input "To get a job" at bounding box center [172, 306] width 17 height 17
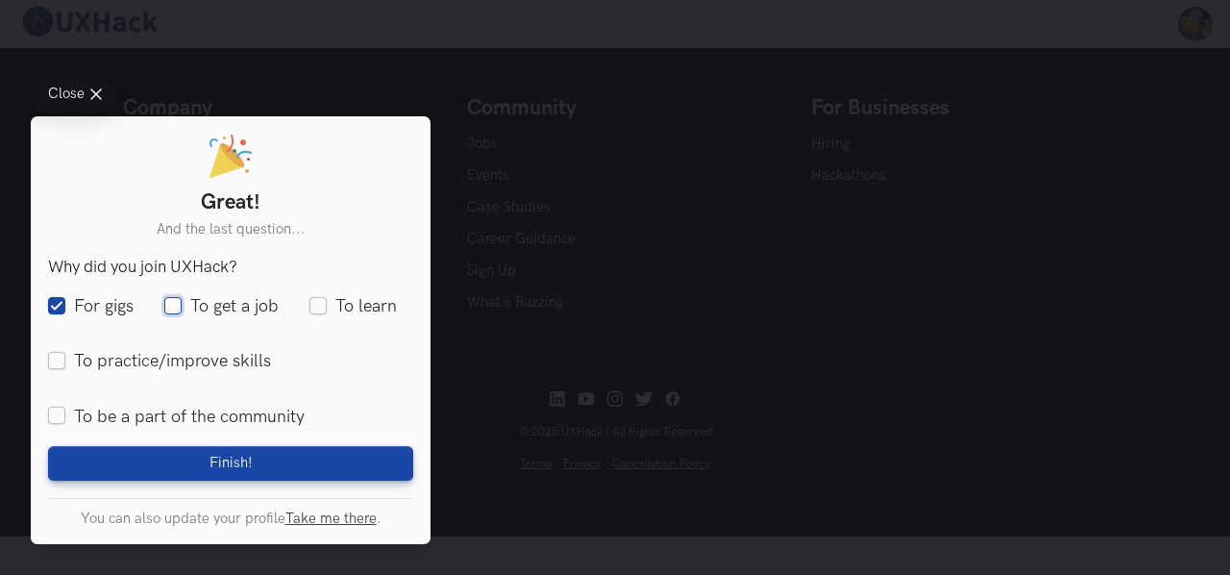
checkbox input "true"
click at [48, 415] on label "To be a part of the community" at bounding box center [176, 416] width 257 height 24
click at [48, 415] on input "To be a part of the community" at bounding box center [56, 416] width 17 height 17
checkbox input "true"
click at [335, 303] on label "To learn" at bounding box center [352, 307] width 87 height 24
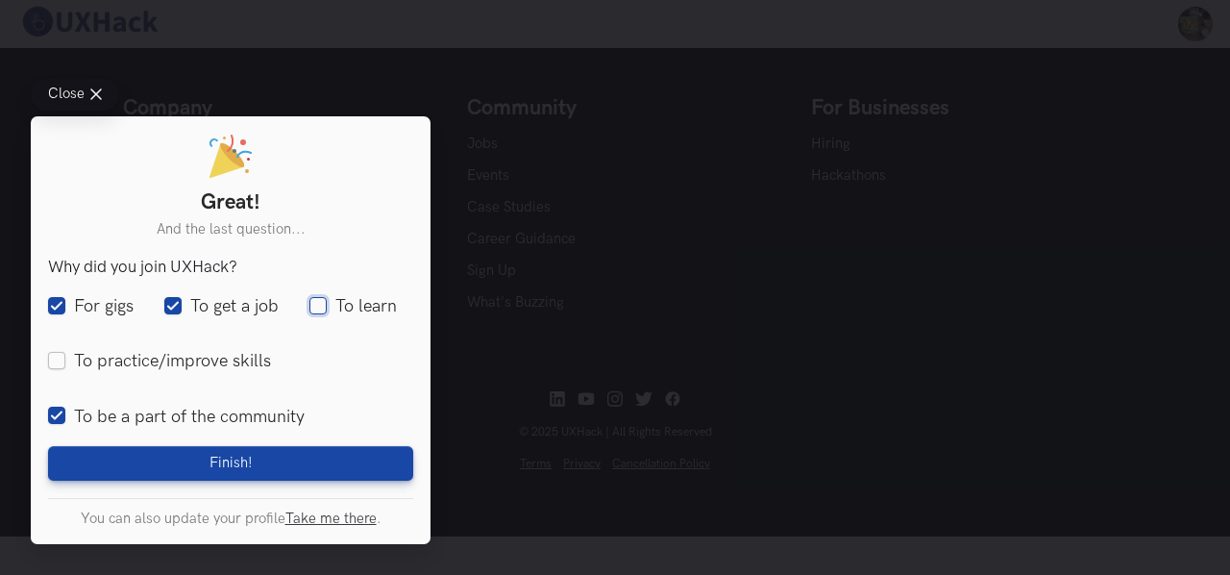
click at [327, 303] on input "To learn" at bounding box center [317, 306] width 17 height 17
checkbox input "true"
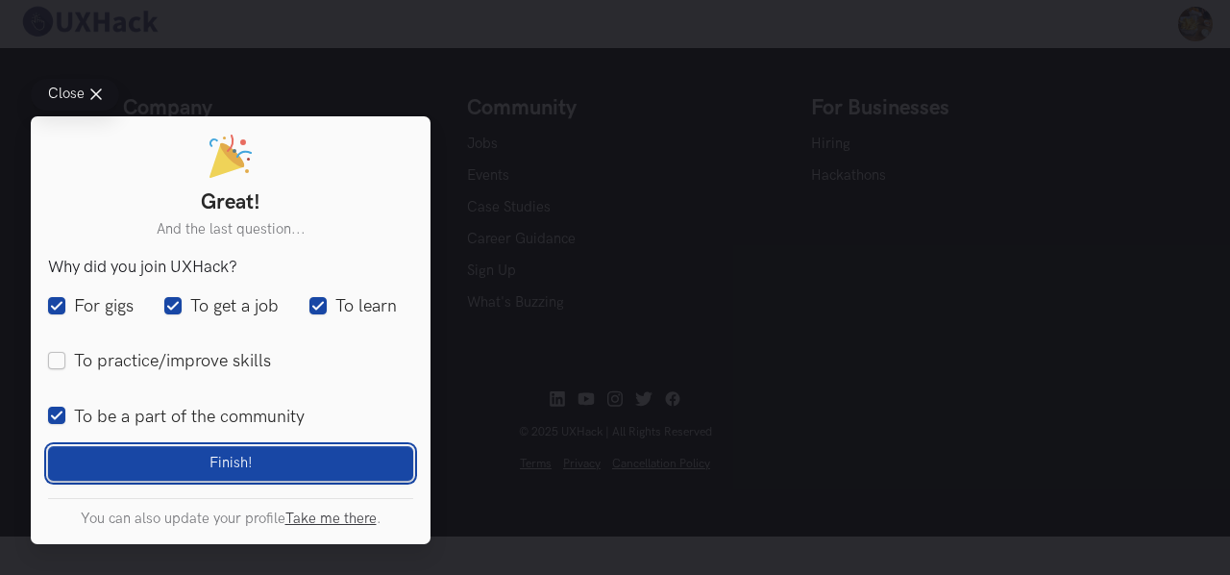
click at [270, 453] on button "Finish! Loading" at bounding box center [230, 463] width 365 height 35
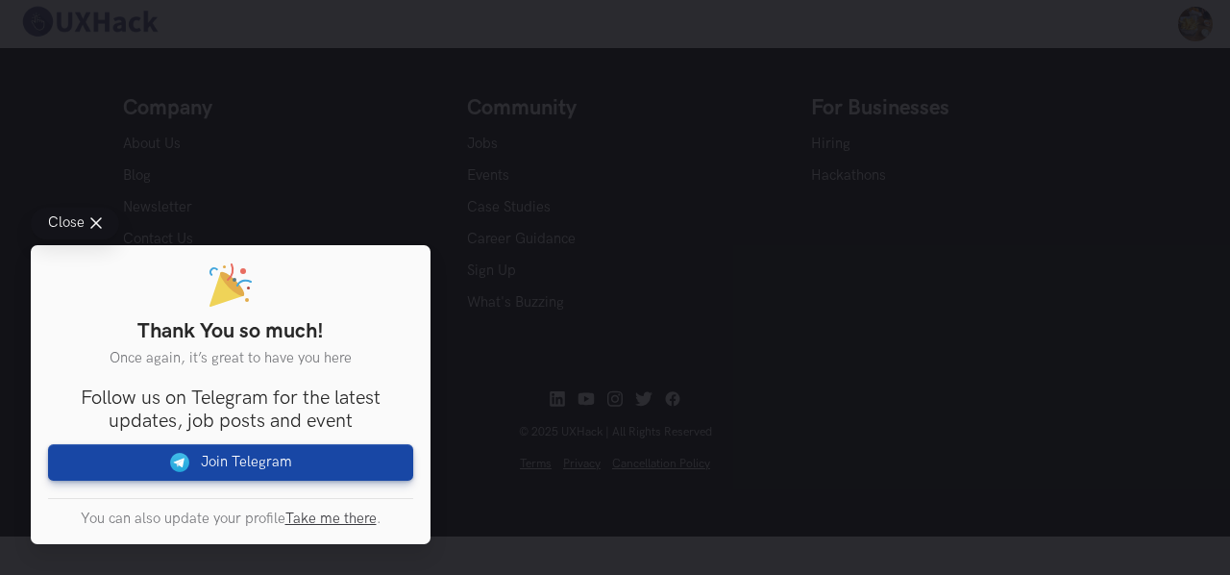
click at [750, 458] on div "Close Thank You so much! Once again, it’s great to have you here You are intere…" at bounding box center [615, 287] width 1230 height 575
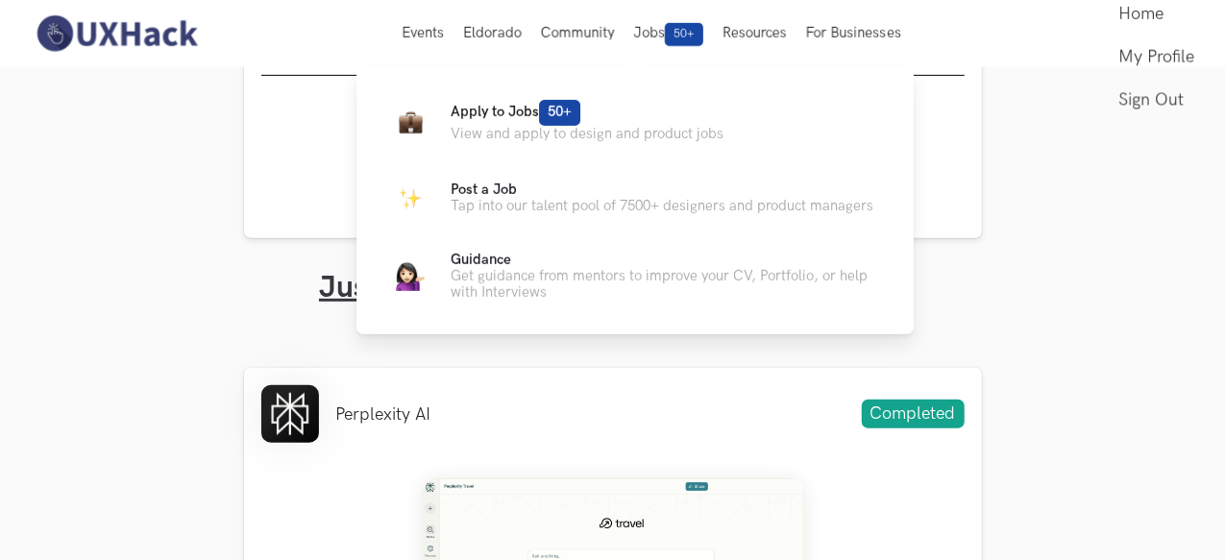
click at [469, 122] on p "Apply to Jobs 50+" at bounding box center [587, 113] width 273 height 26
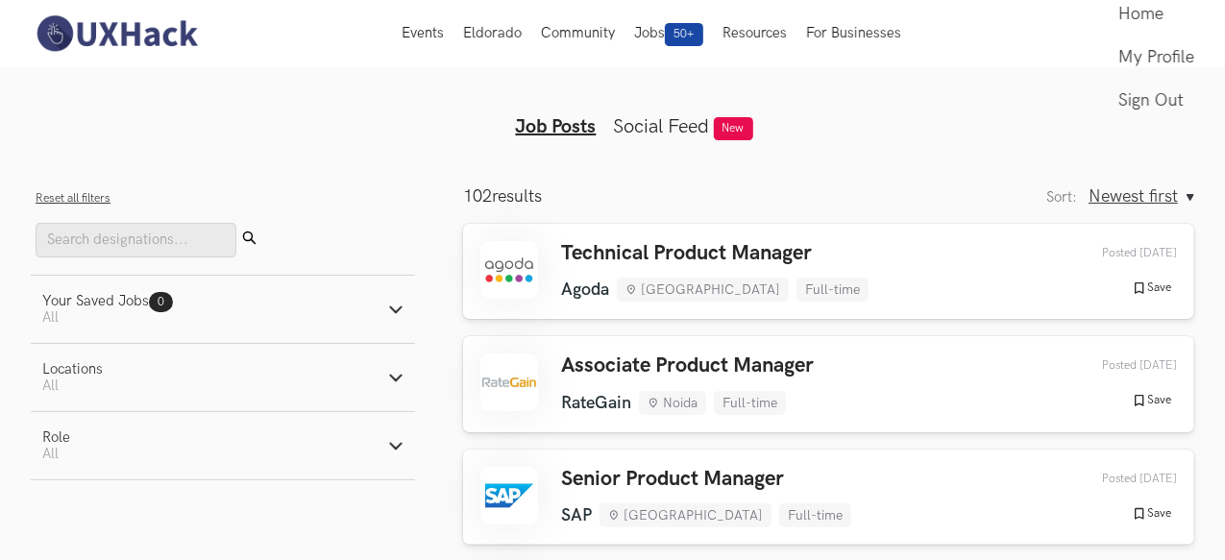
click at [394, 443] on icon "button" at bounding box center [395, 445] width 15 height 15
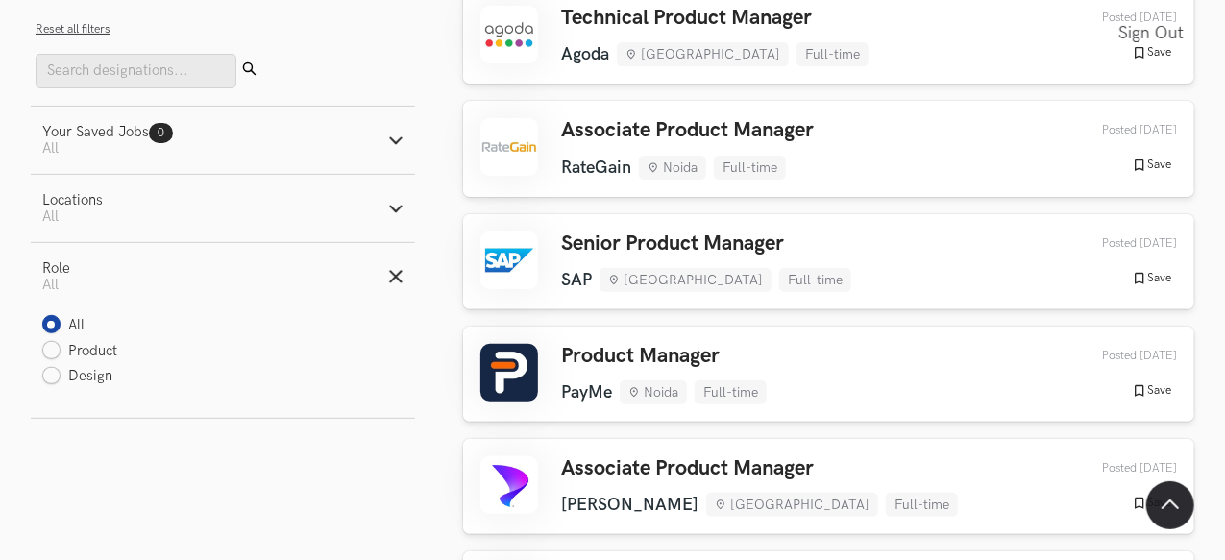
scroll to position [242, 0]
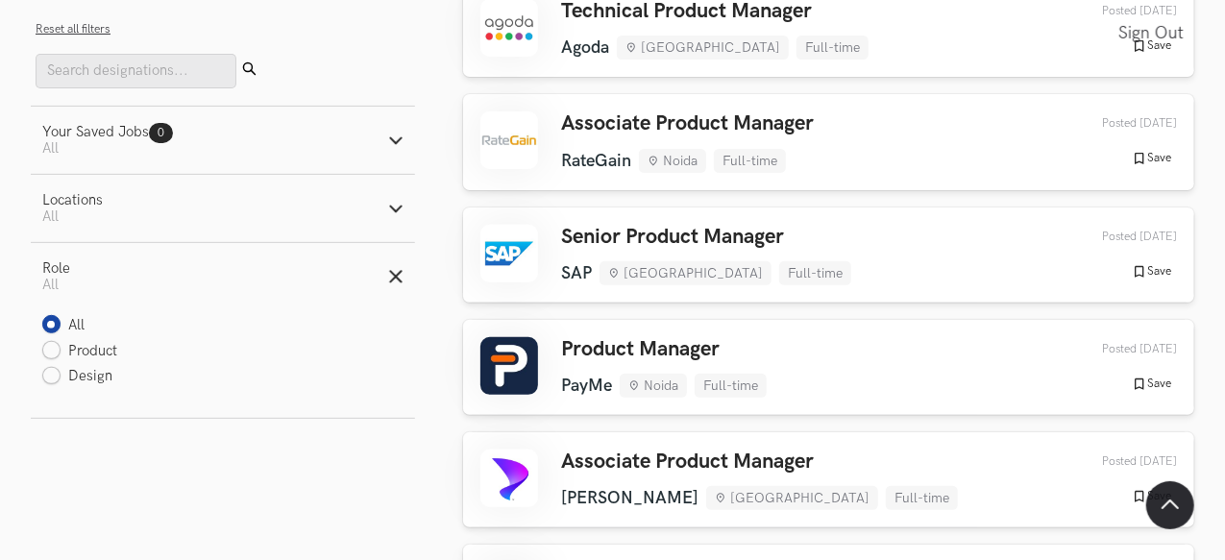
click at [54, 377] on label "Design" at bounding box center [77, 377] width 71 height 20
click at [54, 377] on input "Design" at bounding box center [51, 377] width 18 height 18
radio input "true"
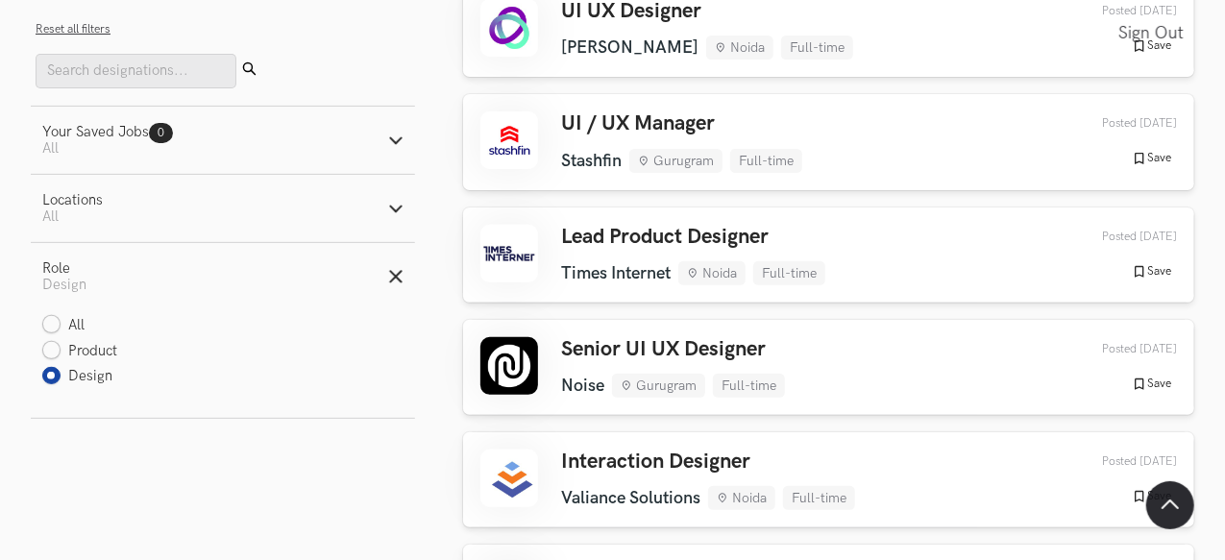
click at [396, 281] on line "button" at bounding box center [395, 276] width 11 height 11
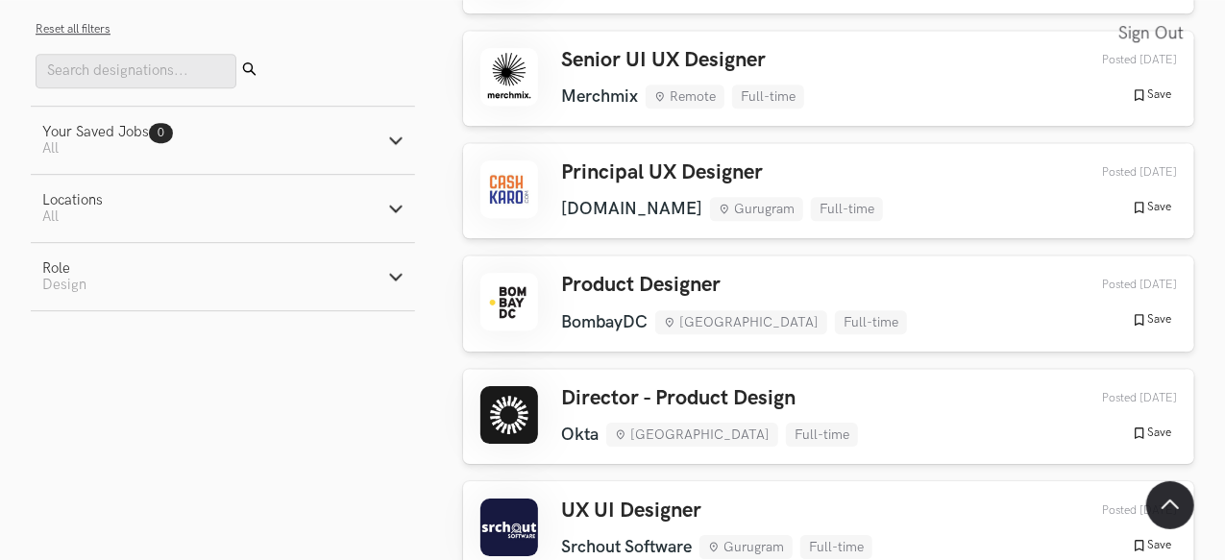
scroll to position [2845, 0]
click at [388, 208] on icon "button" at bounding box center [395, 208] width 15 height 15
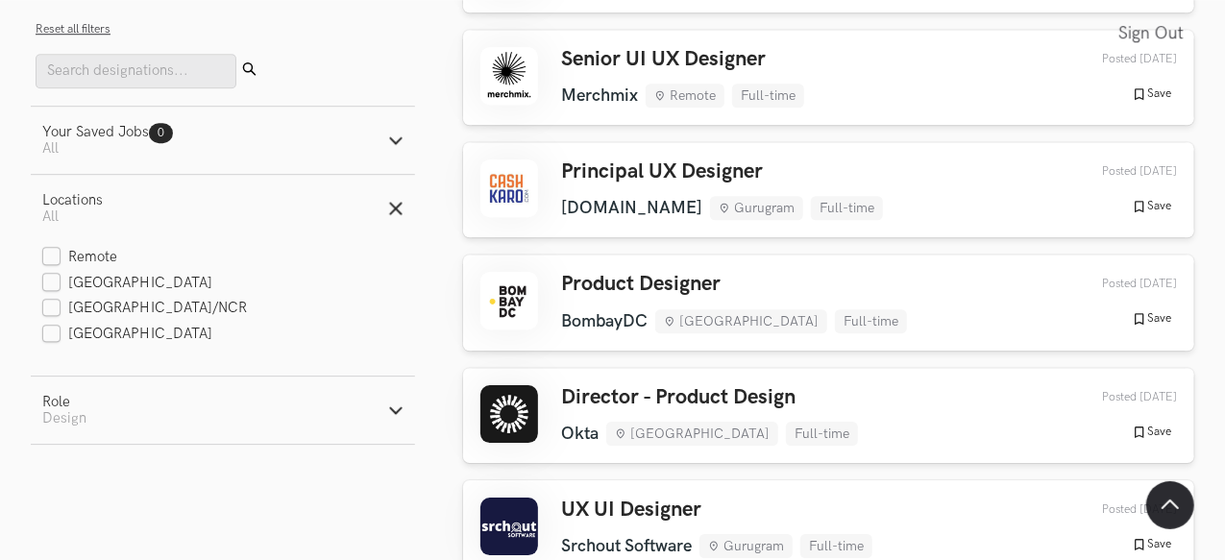
click at [59, 257] on label "Remote" at bounding box center [80, 258] width 76 height 20
click at [59, 257] on input "Remote" at bounding box center [51, 258] width 18 height 18
checkbox input "true"
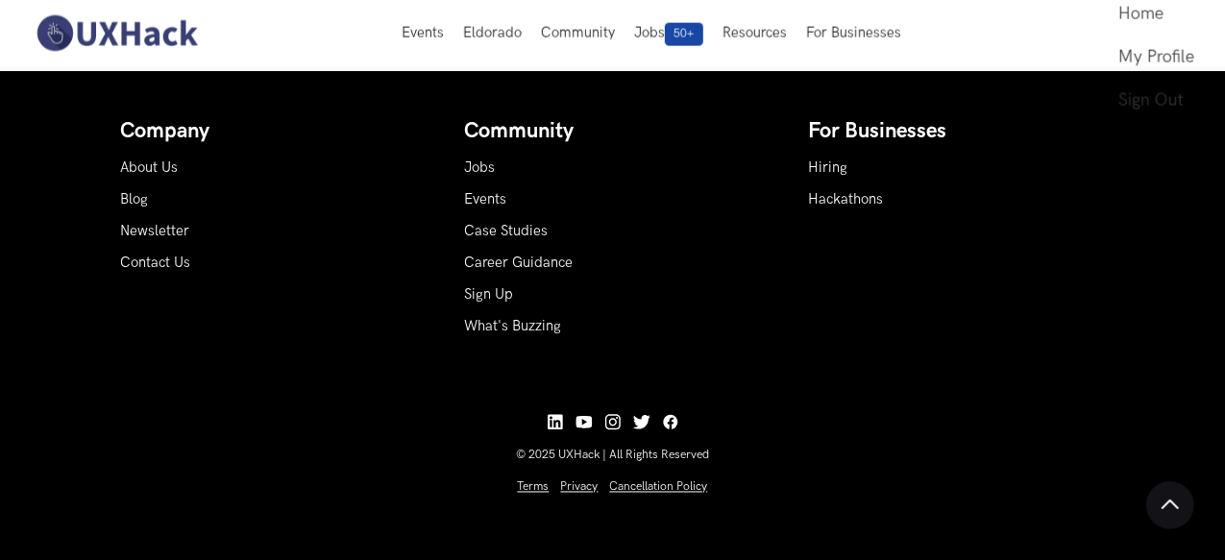
click at [396, 216] on li "Company About Us Blog Newsletter Contact Us" at bounding box center [269, 226] width 296 height 215
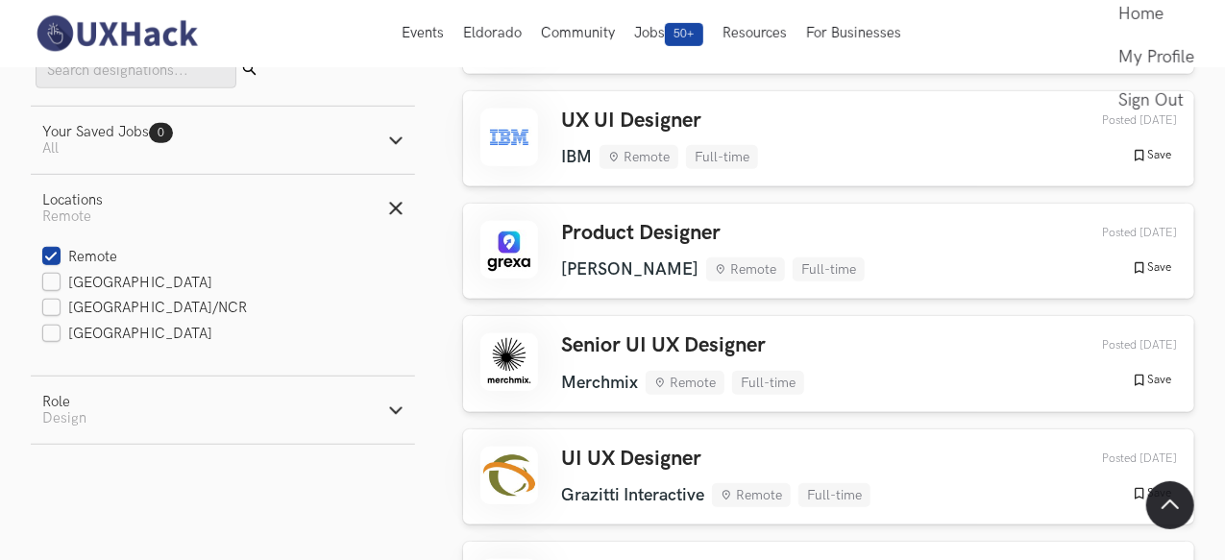
scroll to position [0, 0]
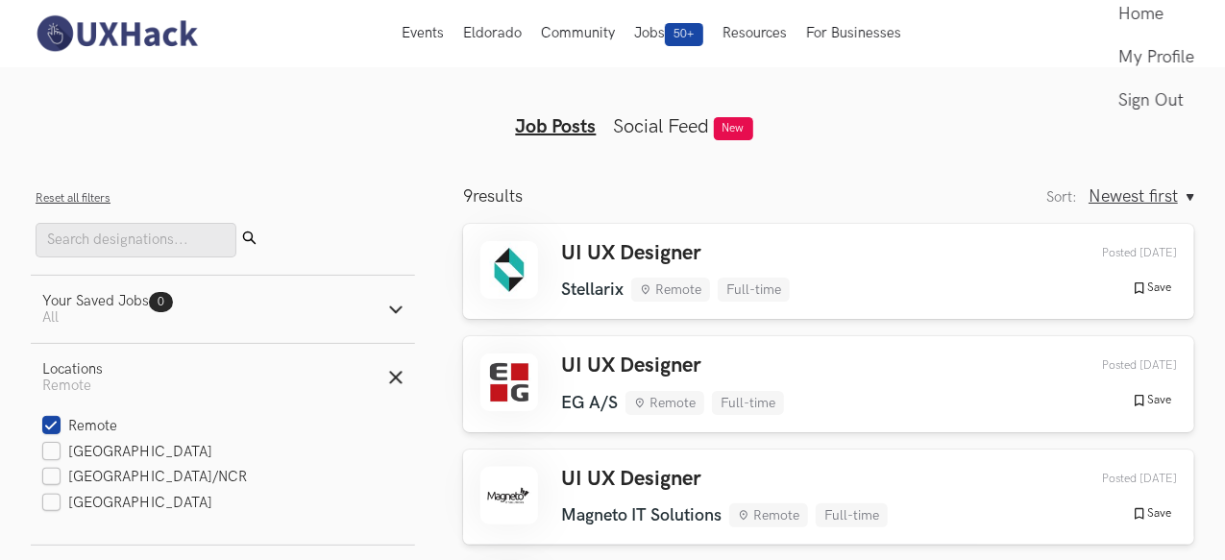
click at [392, 380] on icon "button" at bounding box center [395, 377] width 15 height 15
